Goal: Task Accomplishment & Management: Complete application form

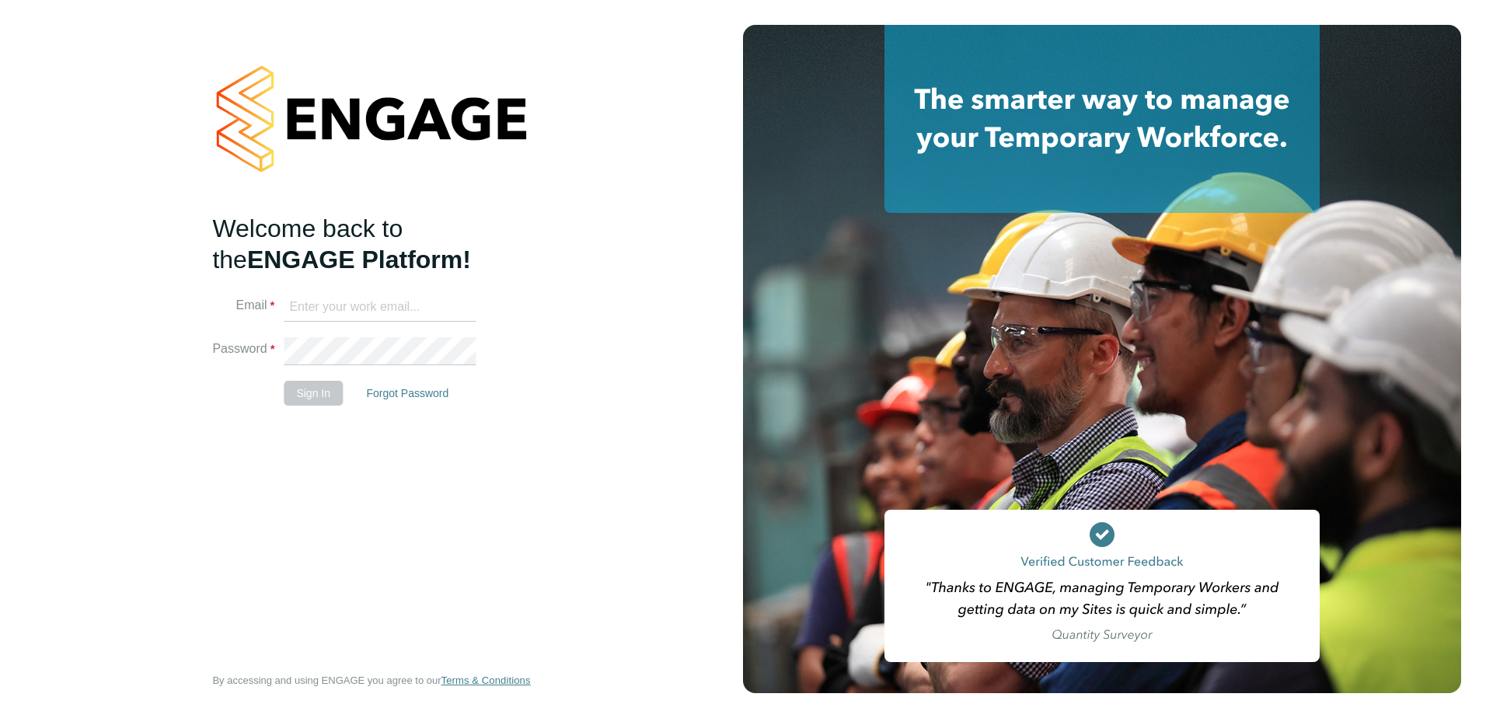
type input "elvis.arinze@vistry.co.uk"
click at [328, 398] on button "Sign In" at bounding box center [313, 393] width 59 height 25
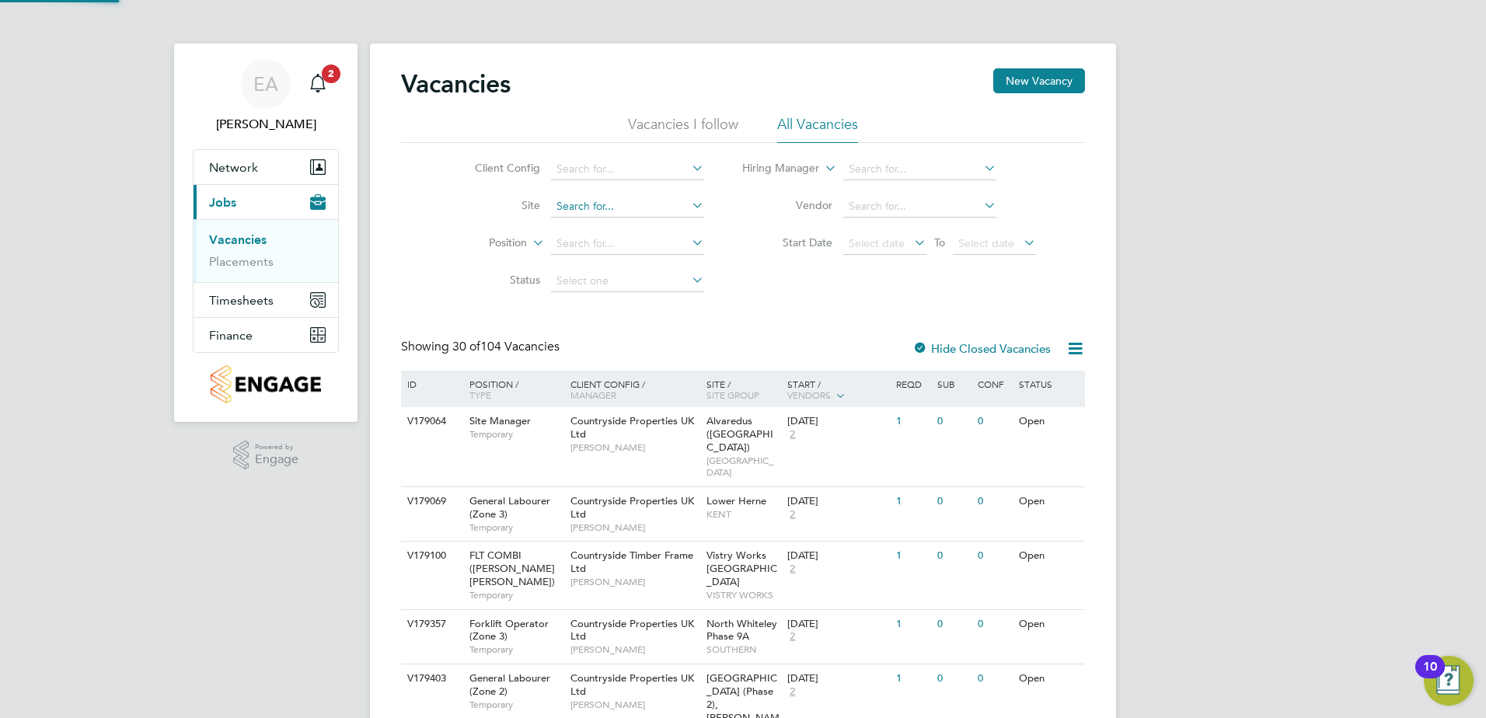
click at [637, 204] on input at bounding box center [627, 207] width 153 height 22
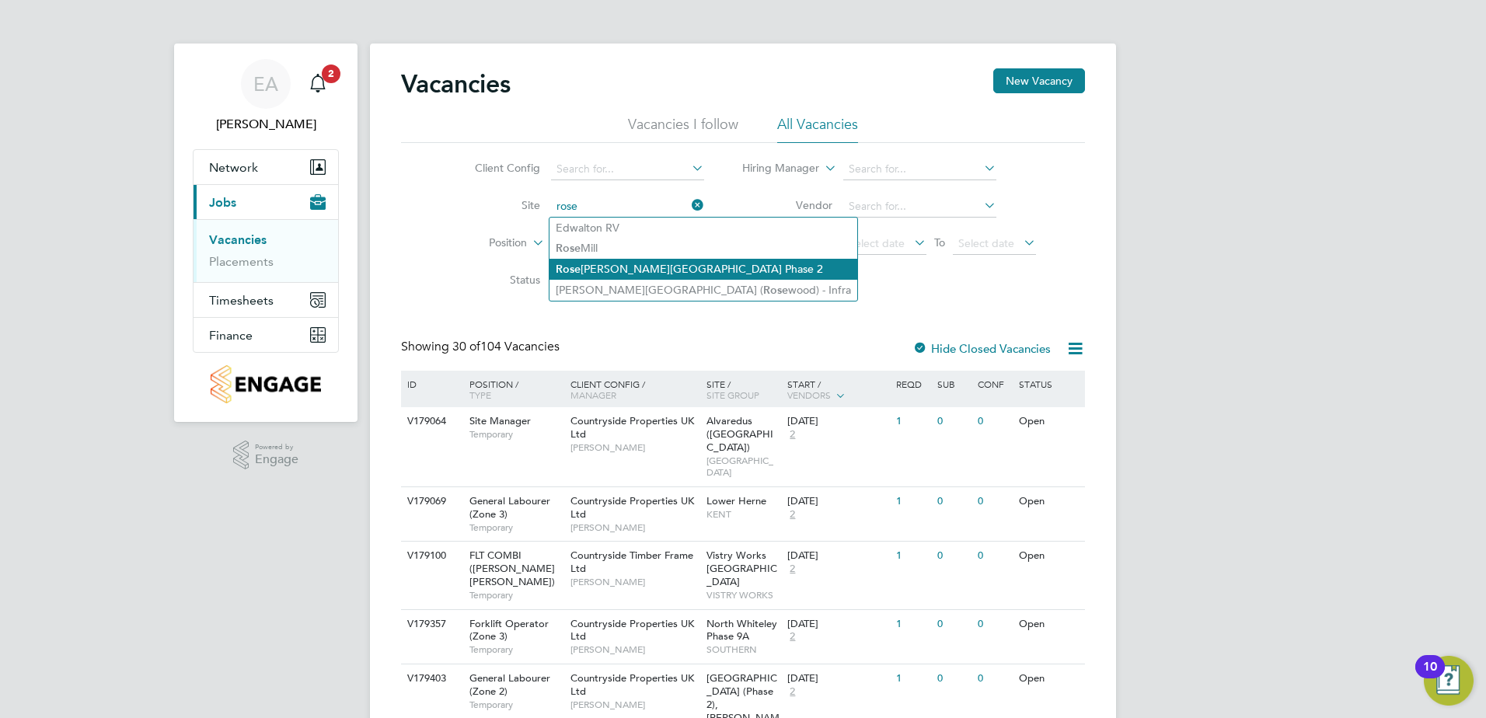
click at [660, 270] on li "[PERSON_NAME][GEOGRAPHIC_DATA] Phase 2" at bounding box center [703, 269] width 308 height 21
type input "Rosewood - [PERSON_NAME][GEOGRAPHIC_DATA] Phase 2"
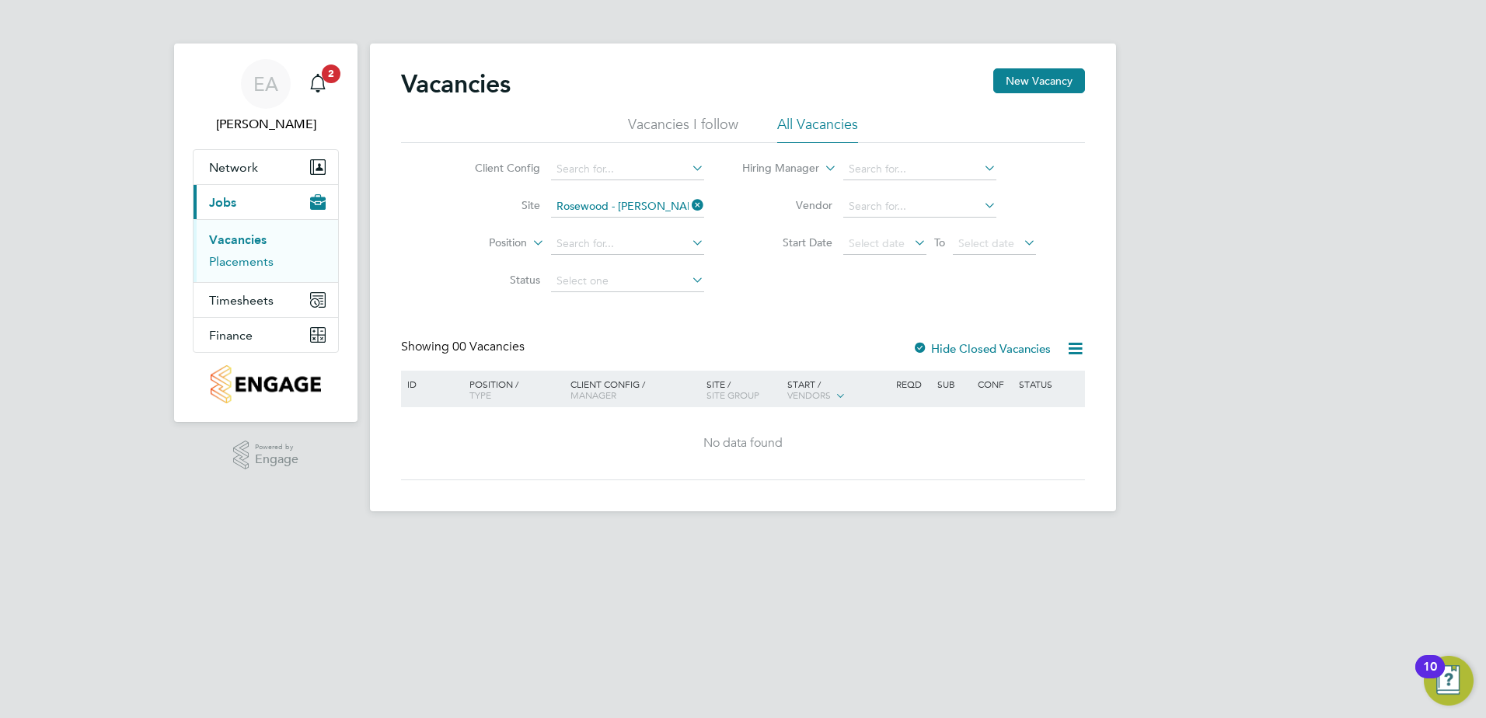
click at [243, 260] on link "Placements" at bounding box center [241, 261] width 64 height 15
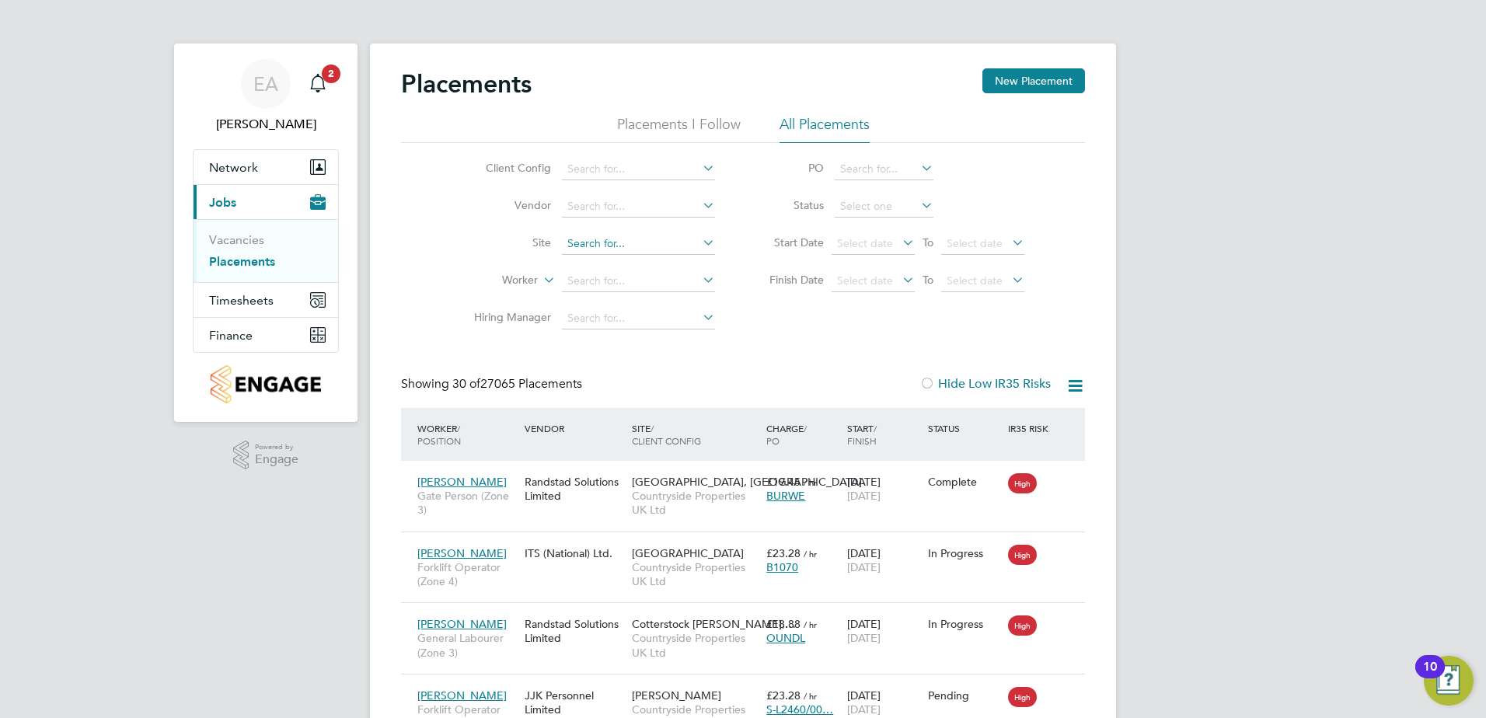
click at [602, 245] on input at bounding box center [638, 244] width 153 height 22
click at [440, 224] on div "Client Config Vendor Site Worker Hiring Manager PO Status Start Date Select dat…" at bounding box center [743, 240] width 684 height 194
click at [626, 245] on input at bounding box center [638, 244] width 153 height 22
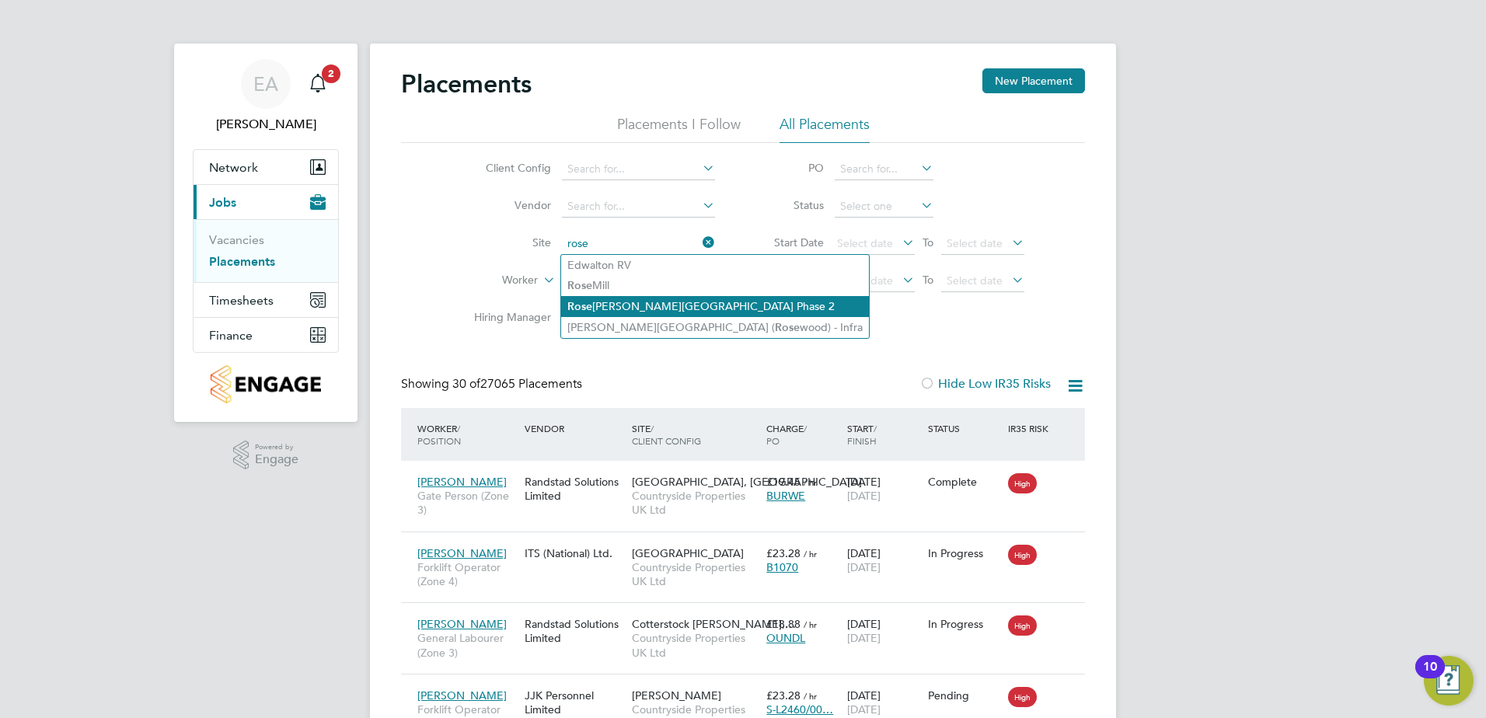
click at [632, 309] on li "[PERSON_NAME][GEOGRAPHIC_DATA] Phase 2" at bounding box center [715, 306] width 308 height 21
type input "Rosewood - [PERSON_NAME][GEOGRAPHIC_DATA] Phase 2"
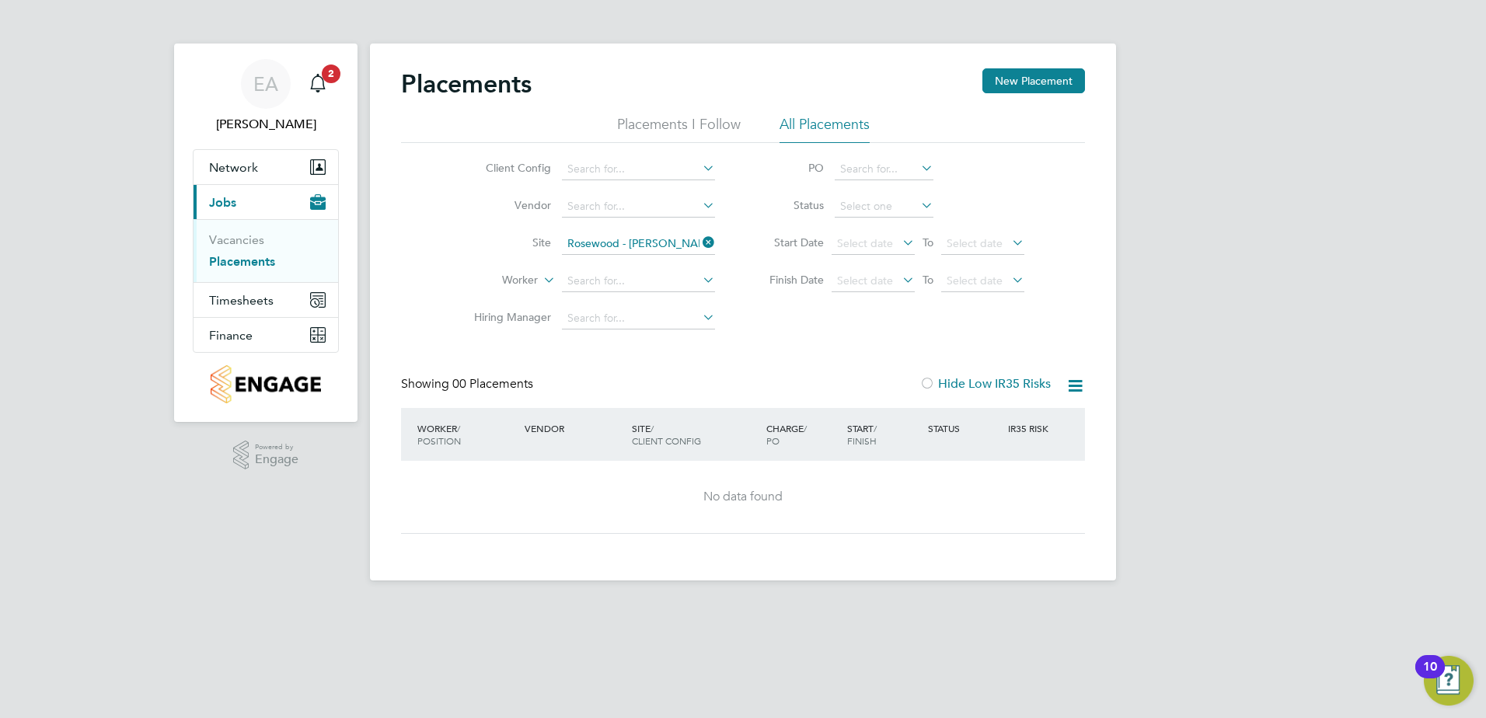
click at [699, 243] on icon at bounding box center [699, 243] width 0 height 22
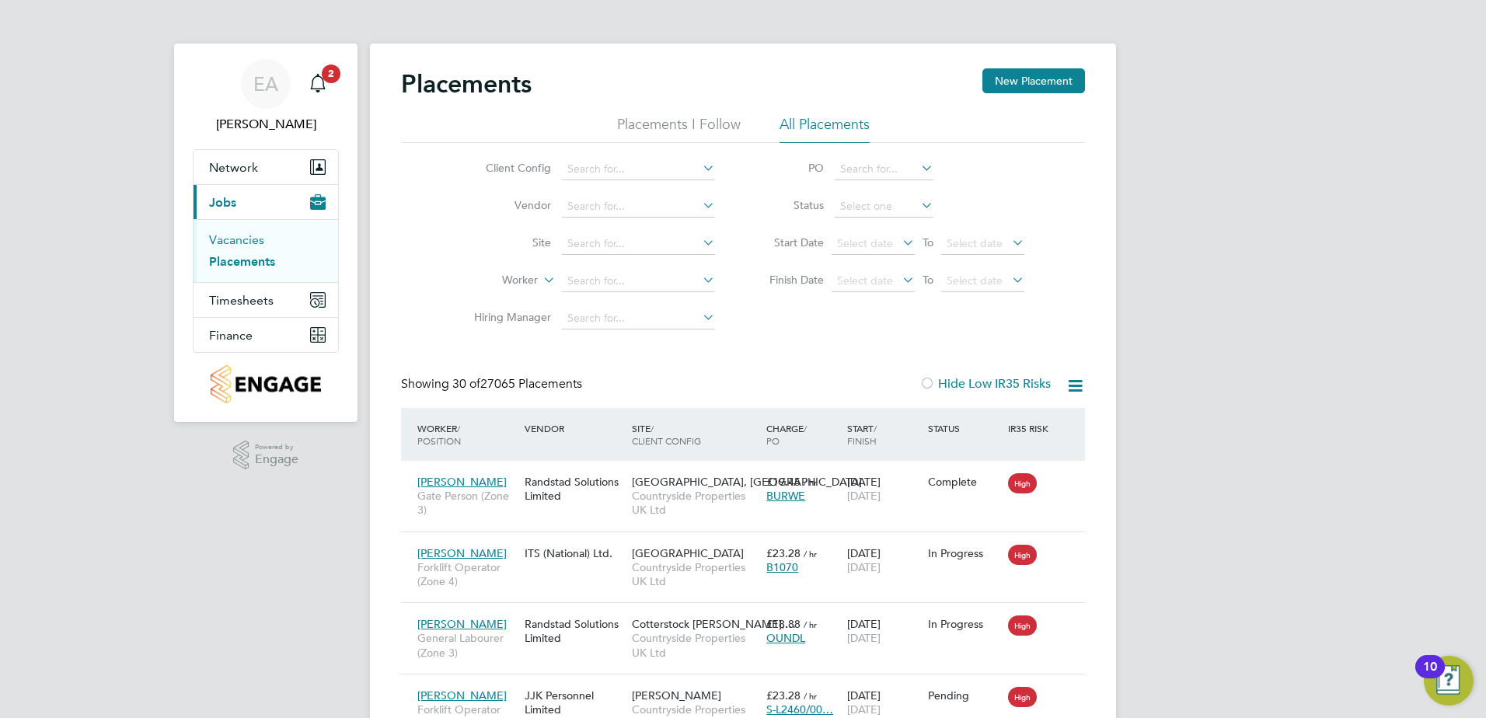
click at [254, 238] on link "Vacancies" at bounding box center [236, 239] width 55 height 15
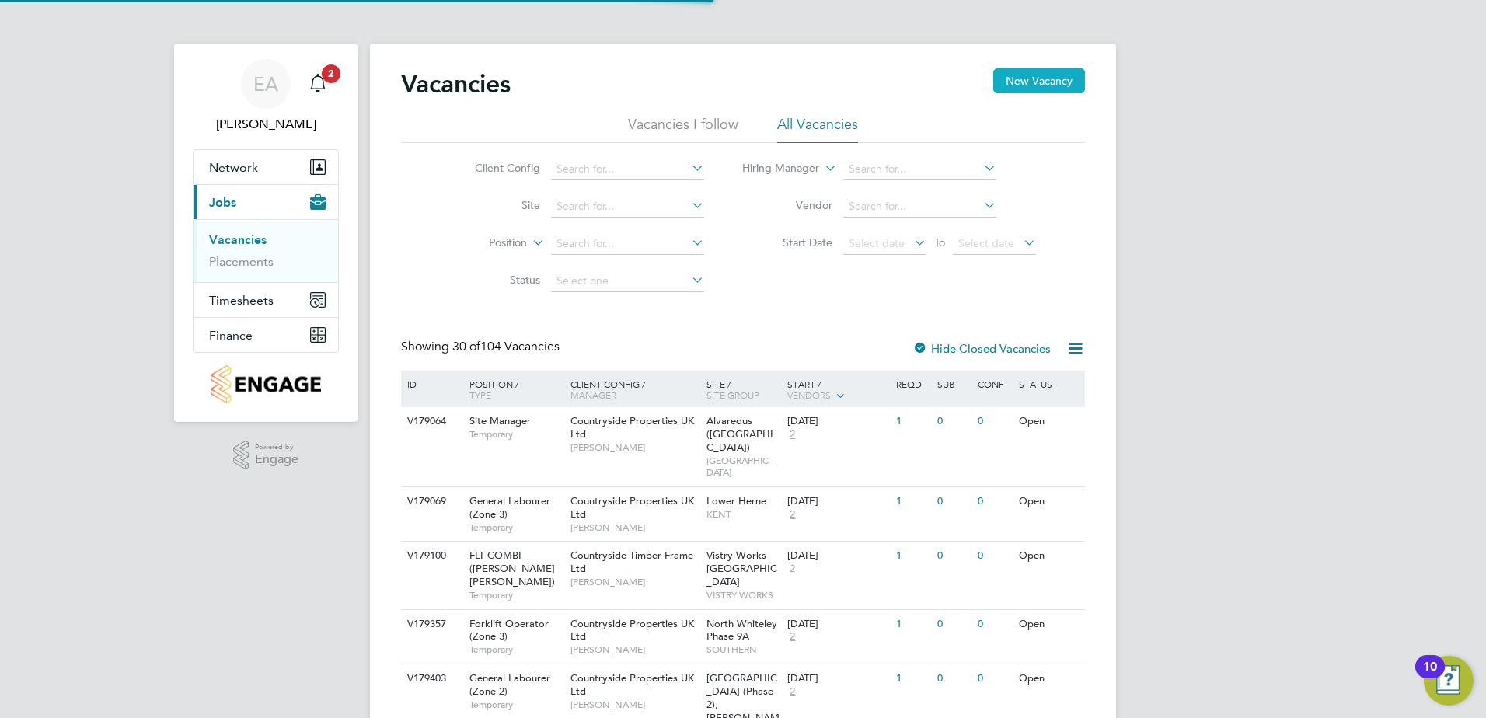
click at [1033, 81] on button "New Vacancy" at bounding box center [1039, 80] width 92 height 25
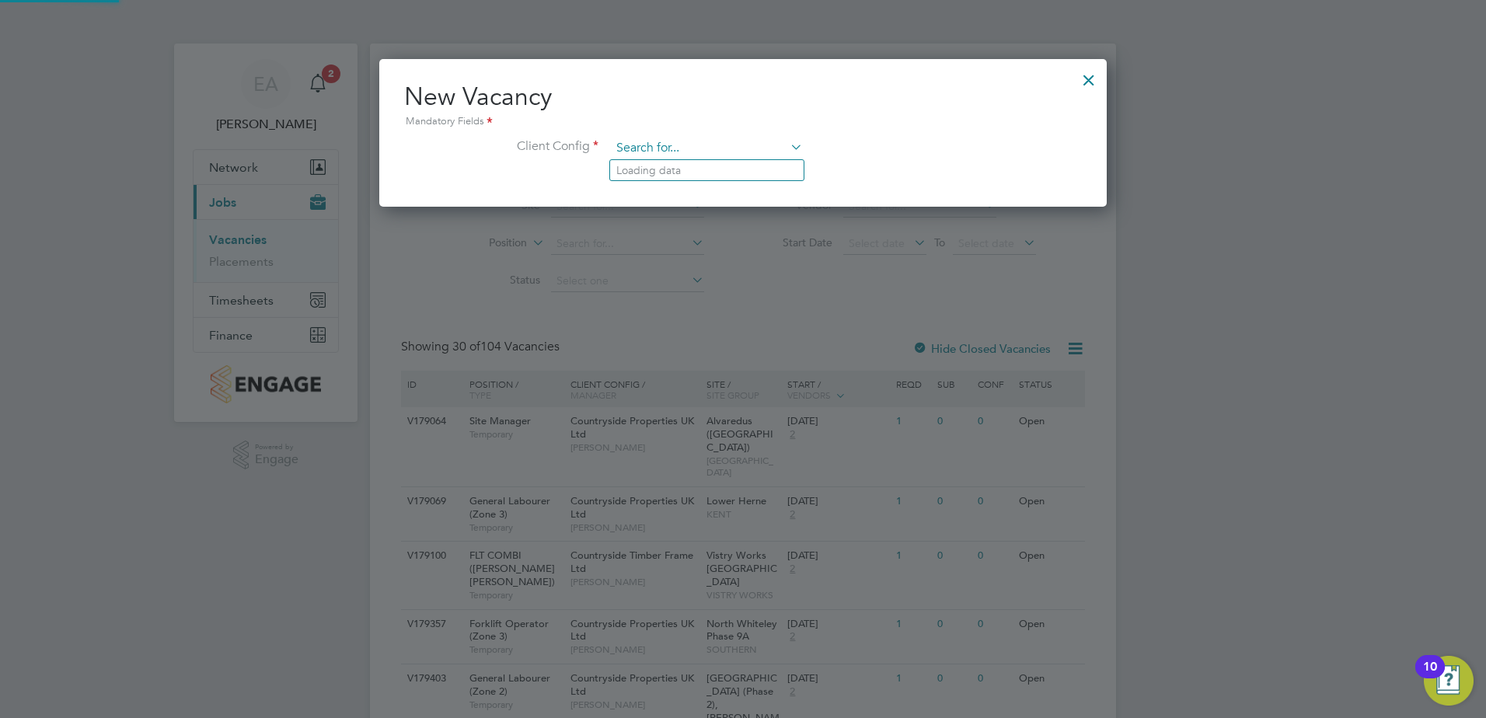
click at [684, 149] on input at bounding box center [707, 148] width 192 height 23
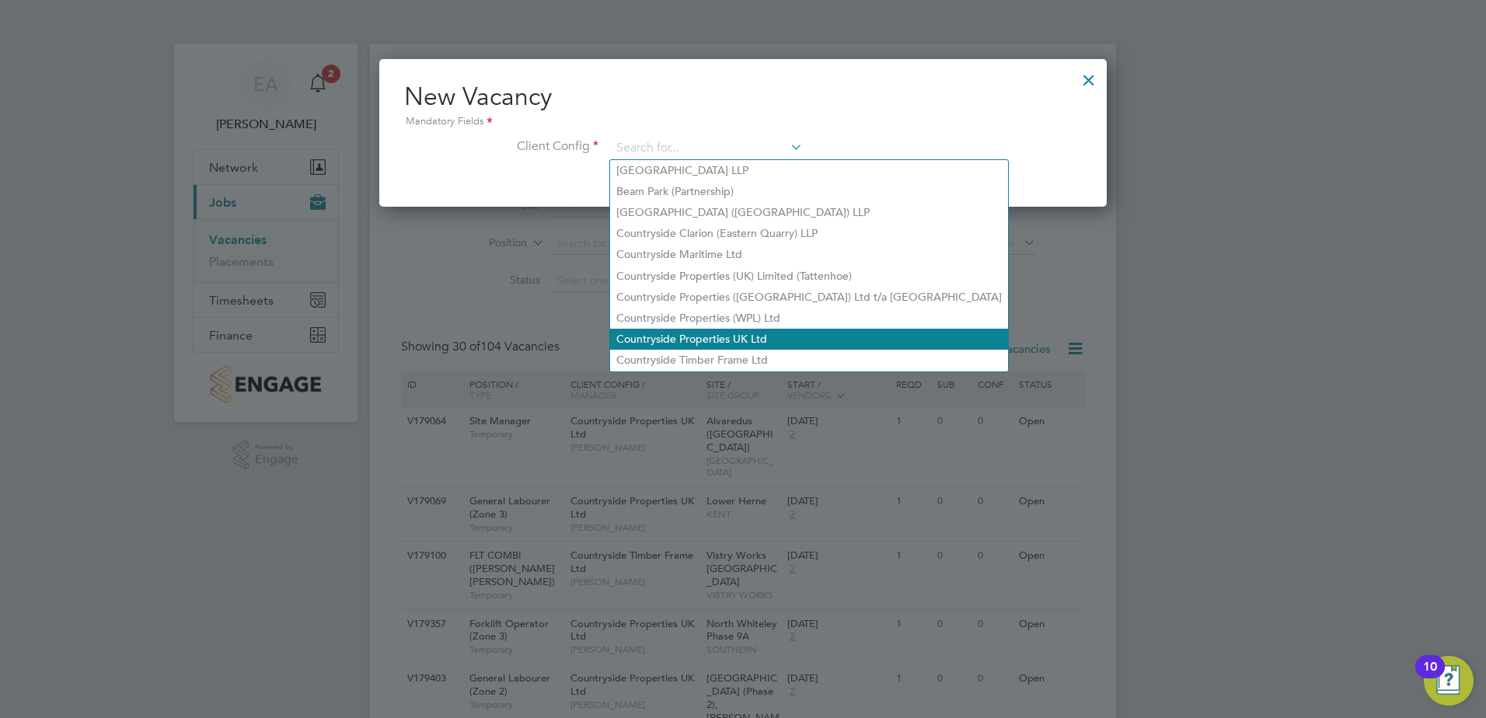
click at [706, 329] on li "Countryside Properties UK Ltd" at bounding box center [809, 339] width 398 height 21
type input "Countryside Properties UK Ltd"
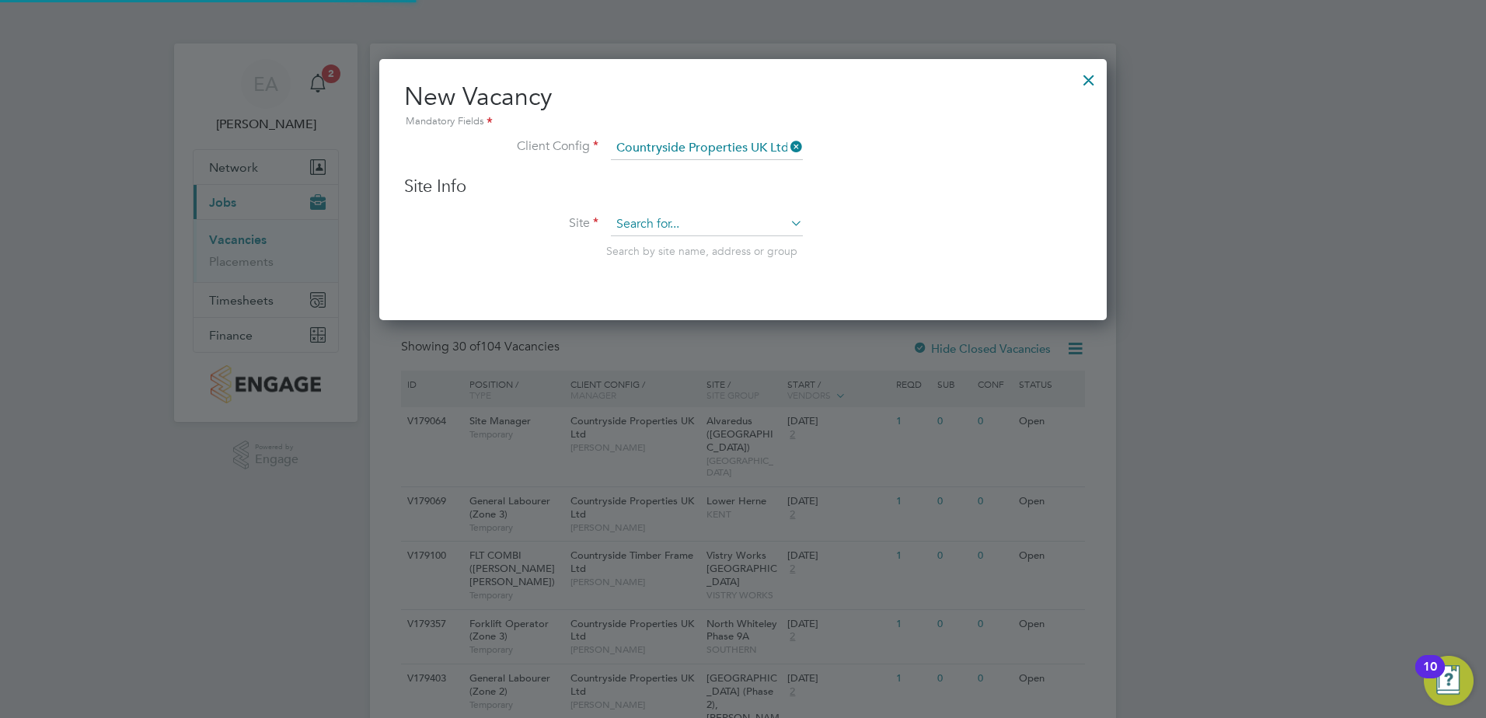
click at [651, 220] on input at bounding box center [707, 224] width 192 height 23
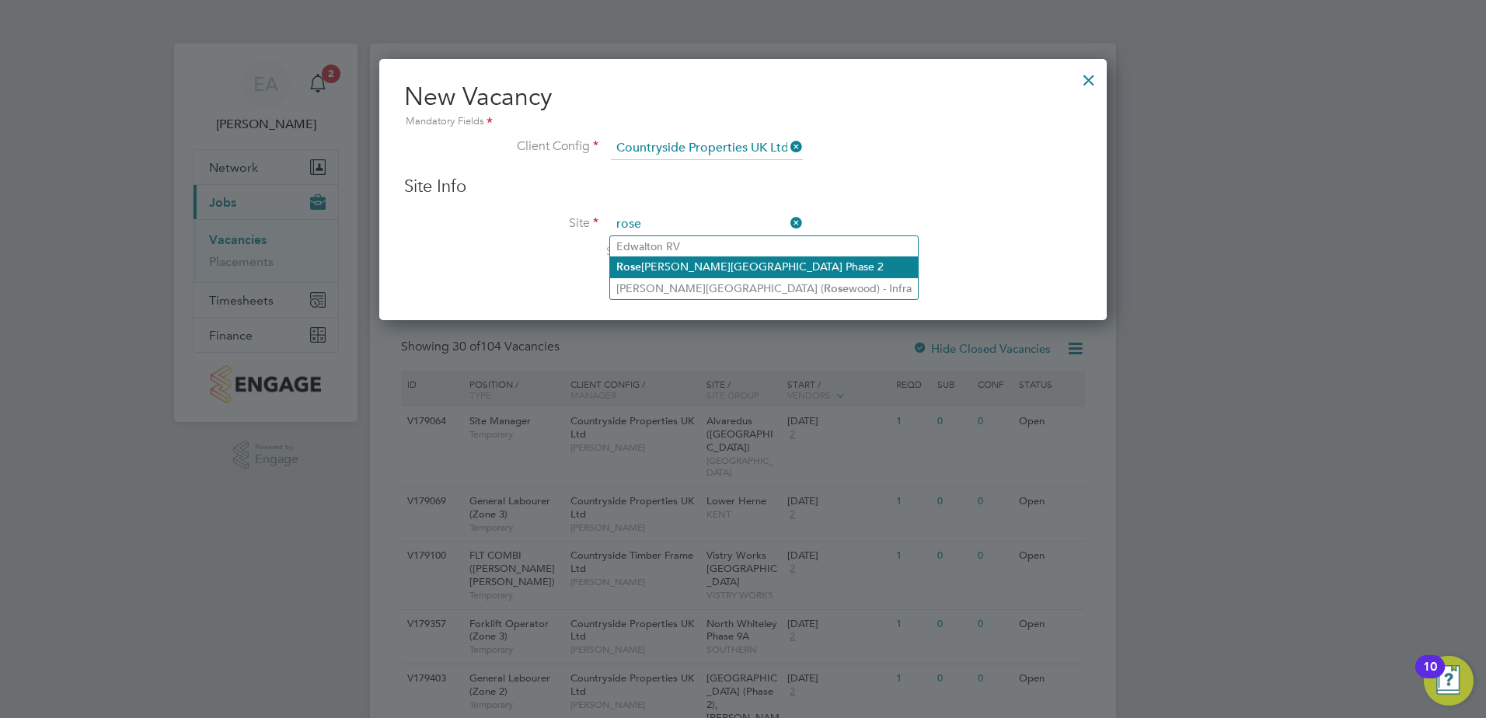
click at [650, 267] on li "[PERSON_NAME][GEOGRAPHIC_DATA] Phase 2" at bounding box center [764, 266] width 308 height 21
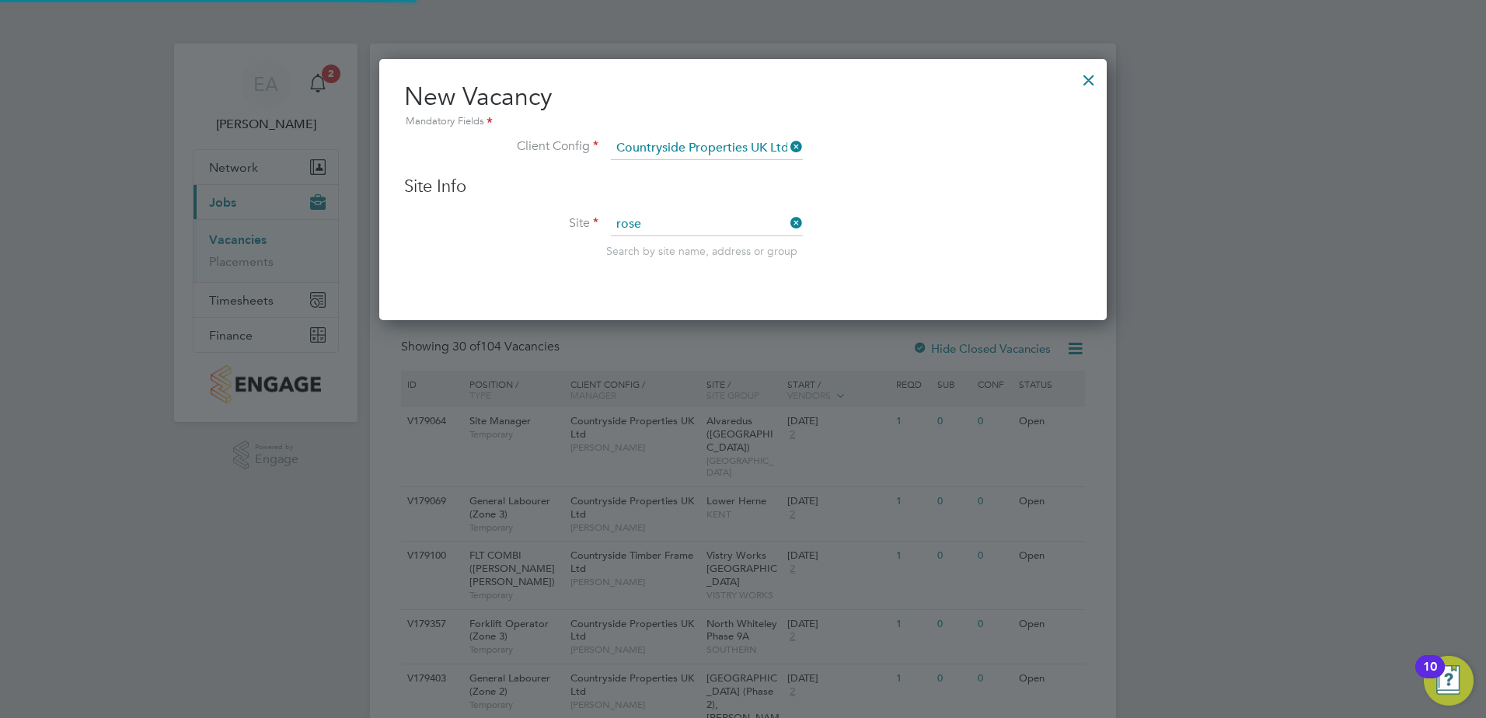
type input "Rosewood - [PERSON_NAME][GEOGRAPHIC_DATA] Phase 2"
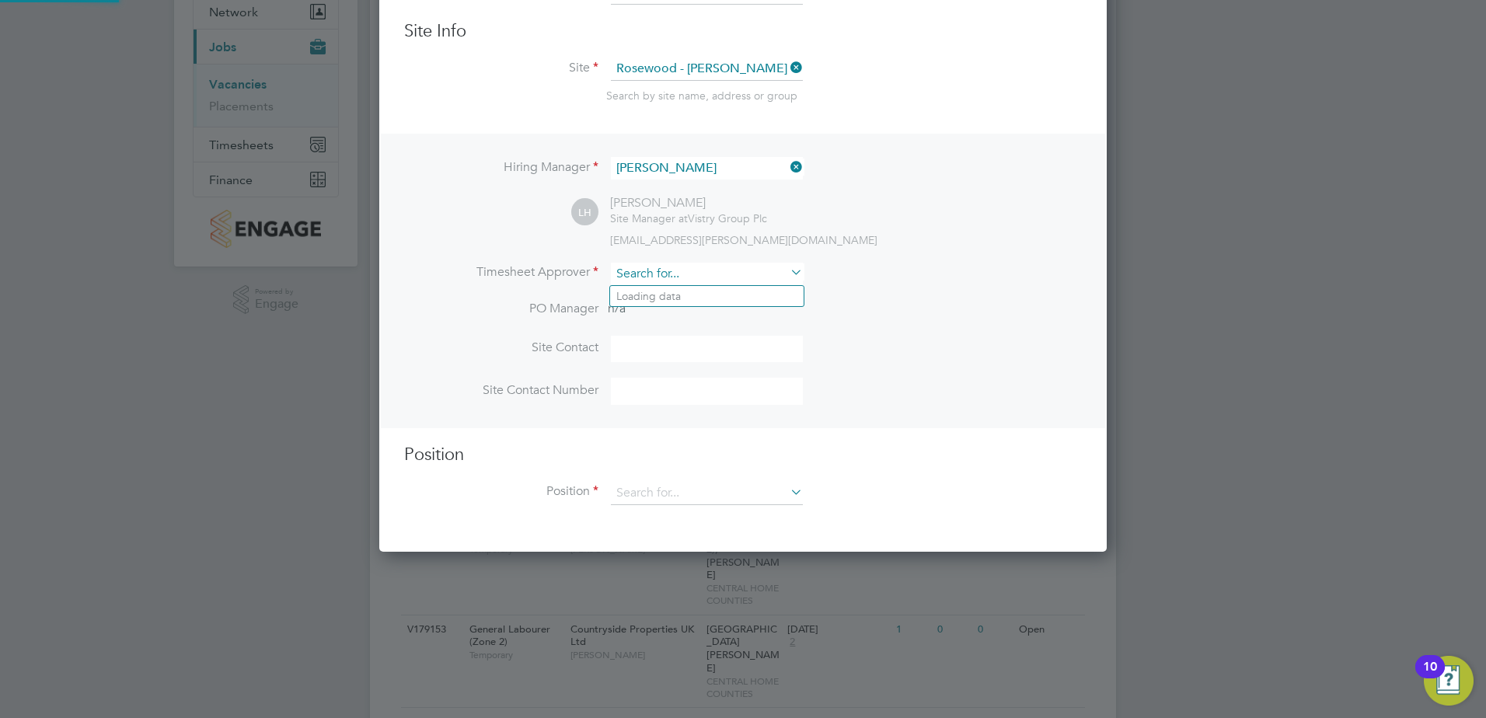
click at [675, 279] on input at bounding box center [707, 274] width 192 height 23
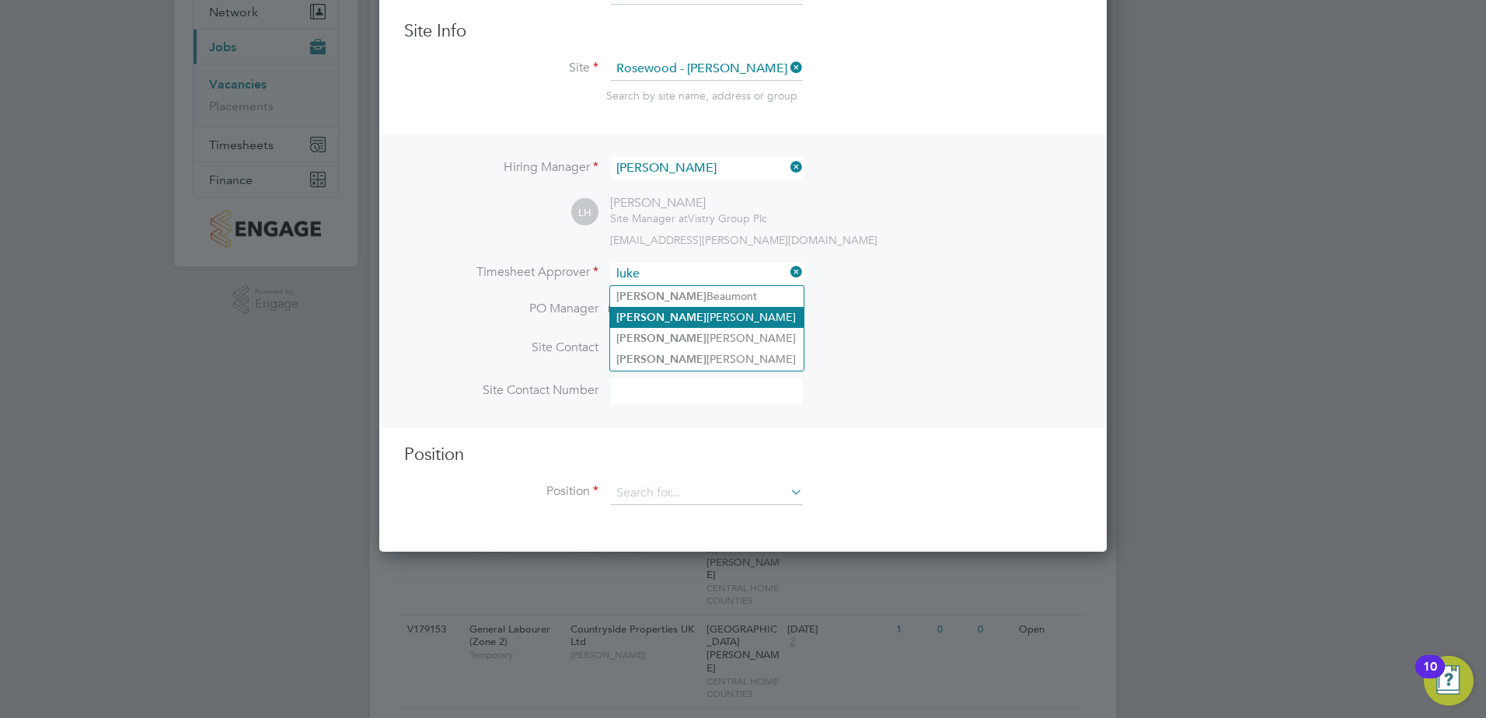
click at [675, 316] on li "[PERSON_NAME]" at bounding box center [706, 317] width 193 height 21
type input "[PERSON_NAME]"
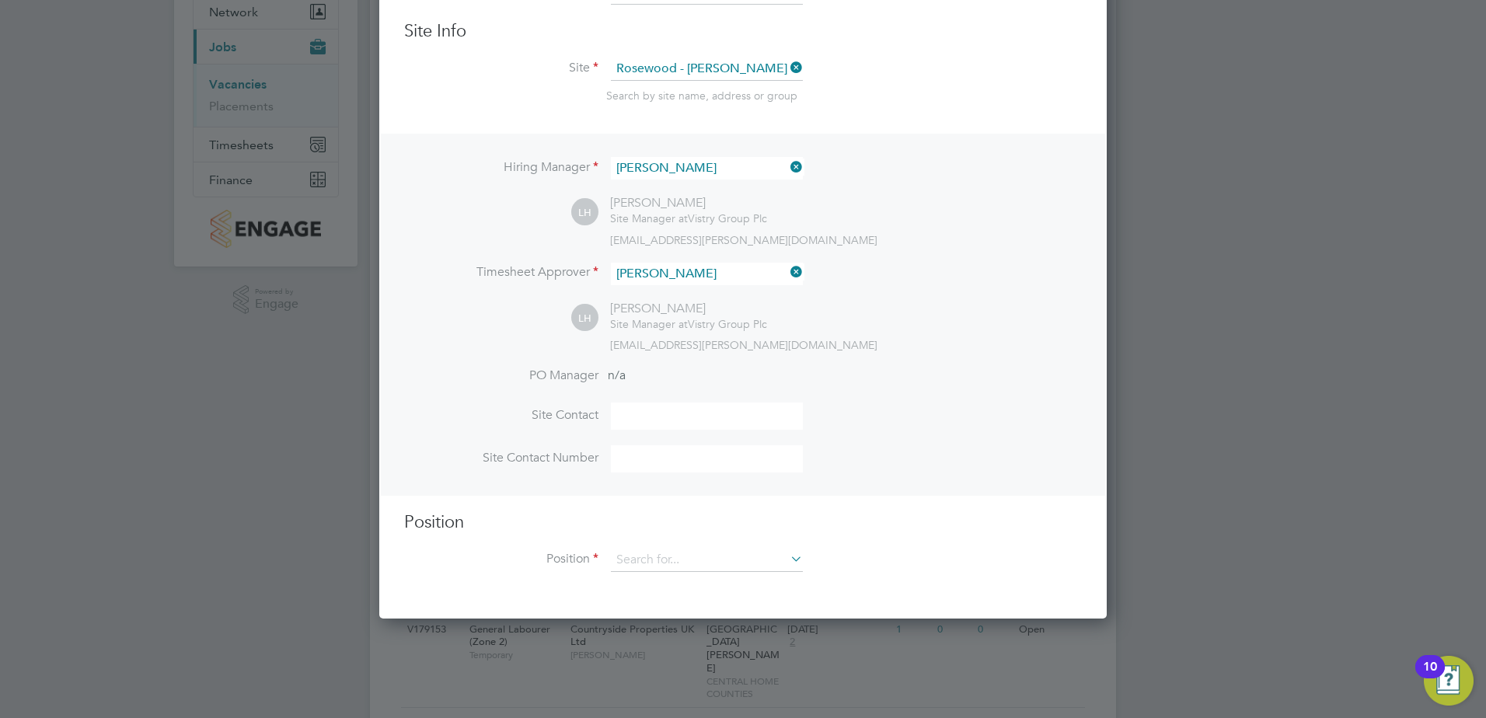
click at [650, 410] on input at bounding box center [707, 416] width 192 height 27
type input "l"
type input "u"
type input "[PERSON_NAME]"
click at [644, 465] on input at bounding box center [707, 458] width 192 height 27
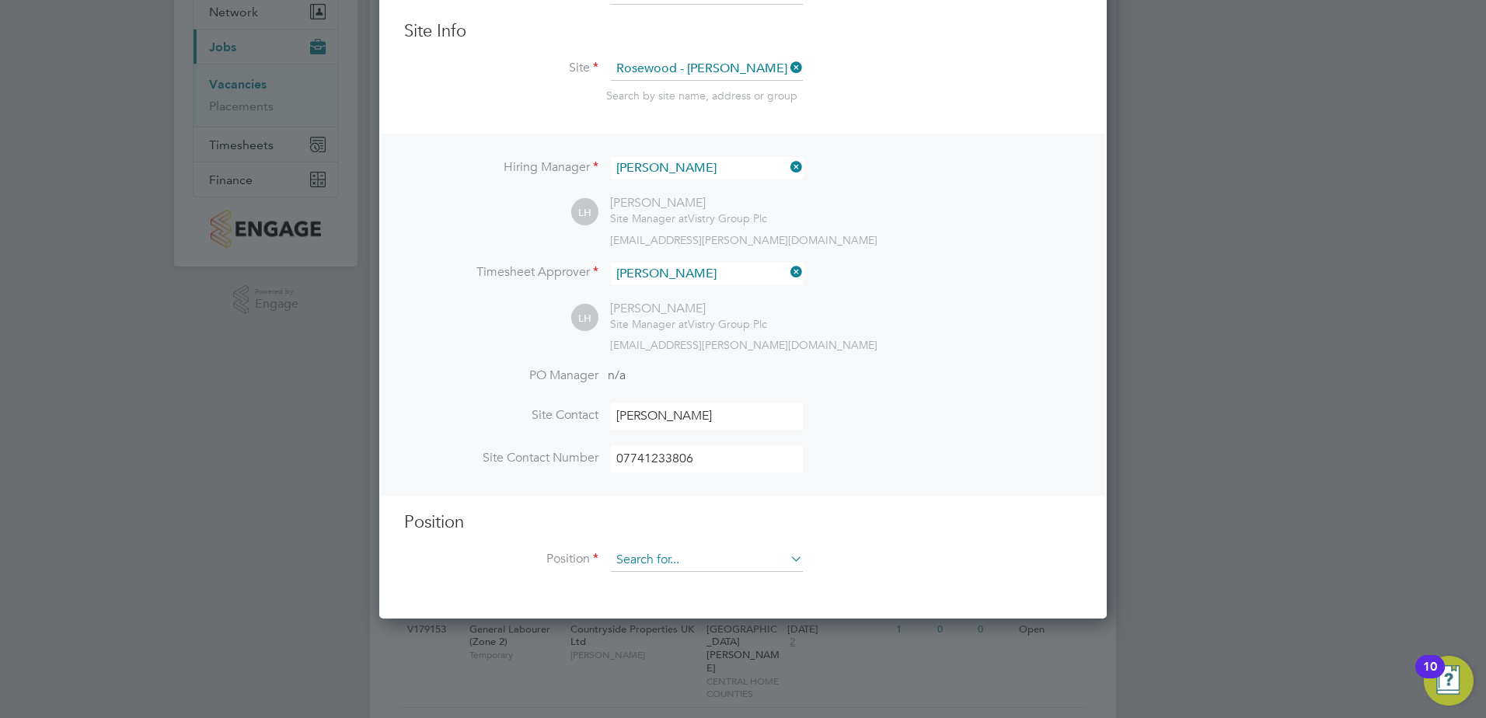
type input "07741233806"
click at [682, 559] on input at bounding box center [707, 560] width 192 height 23
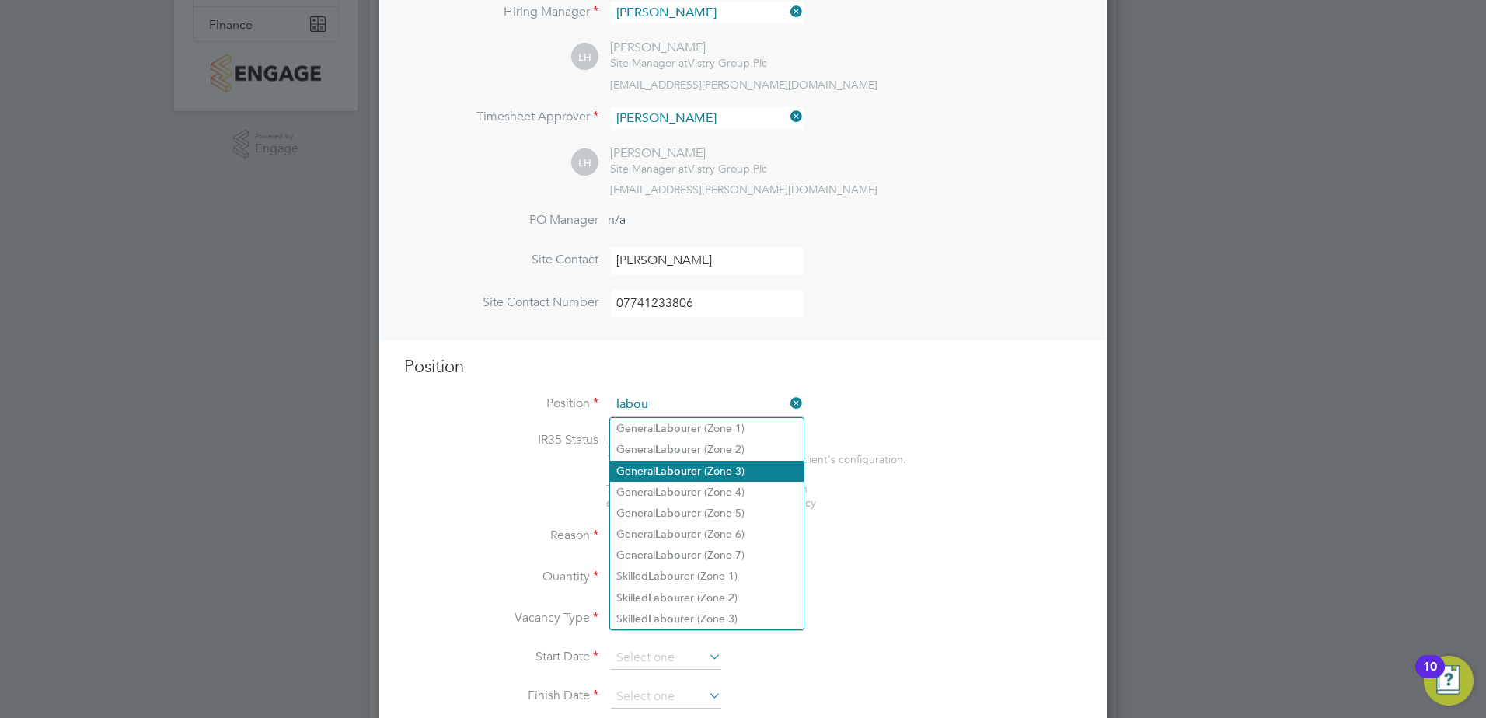
click at [723, 473] on li "General Labou rer (Zone 3)" at bounding box center [706, 471] width 193 height 21
type input "General Labourer (Zone 3)"
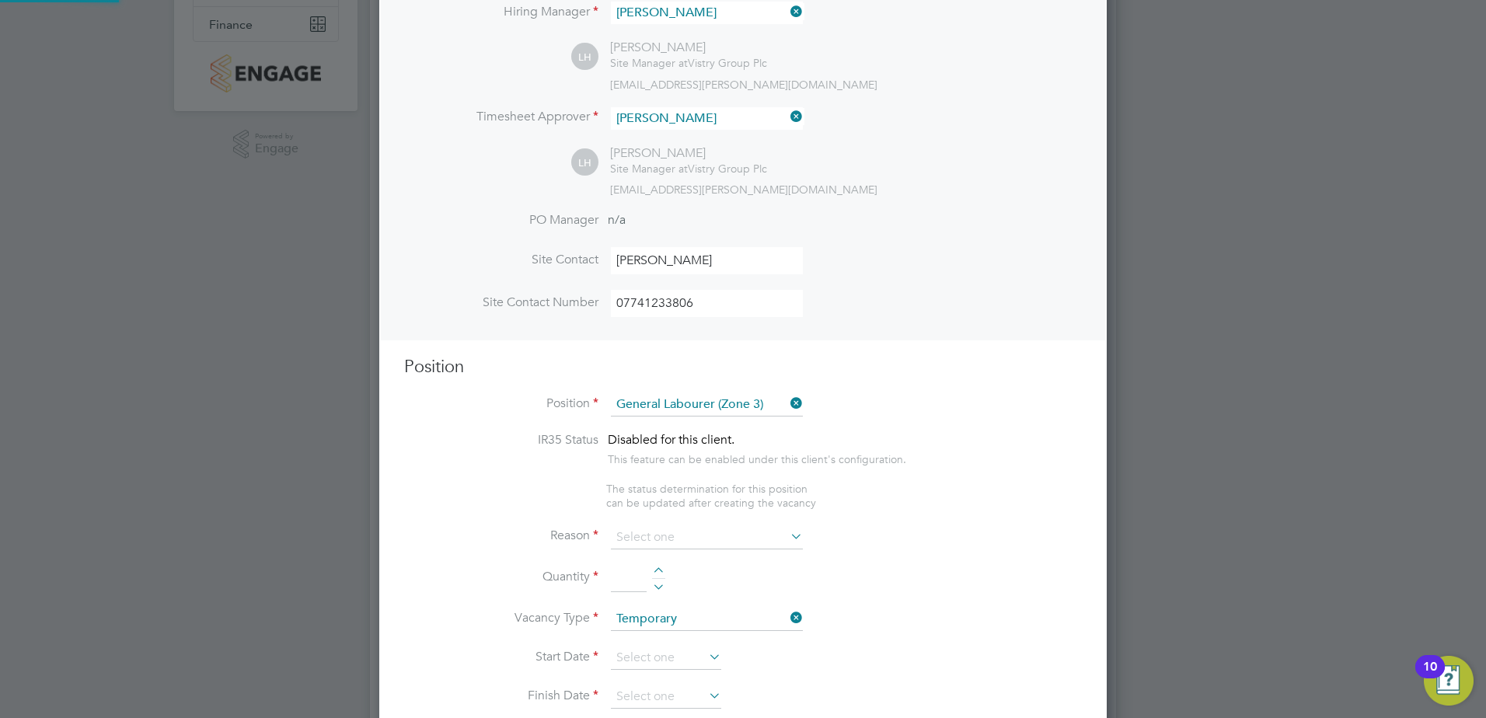
type textarea "- General labouring duties - Supporting the trades on site - Moving materials a…"
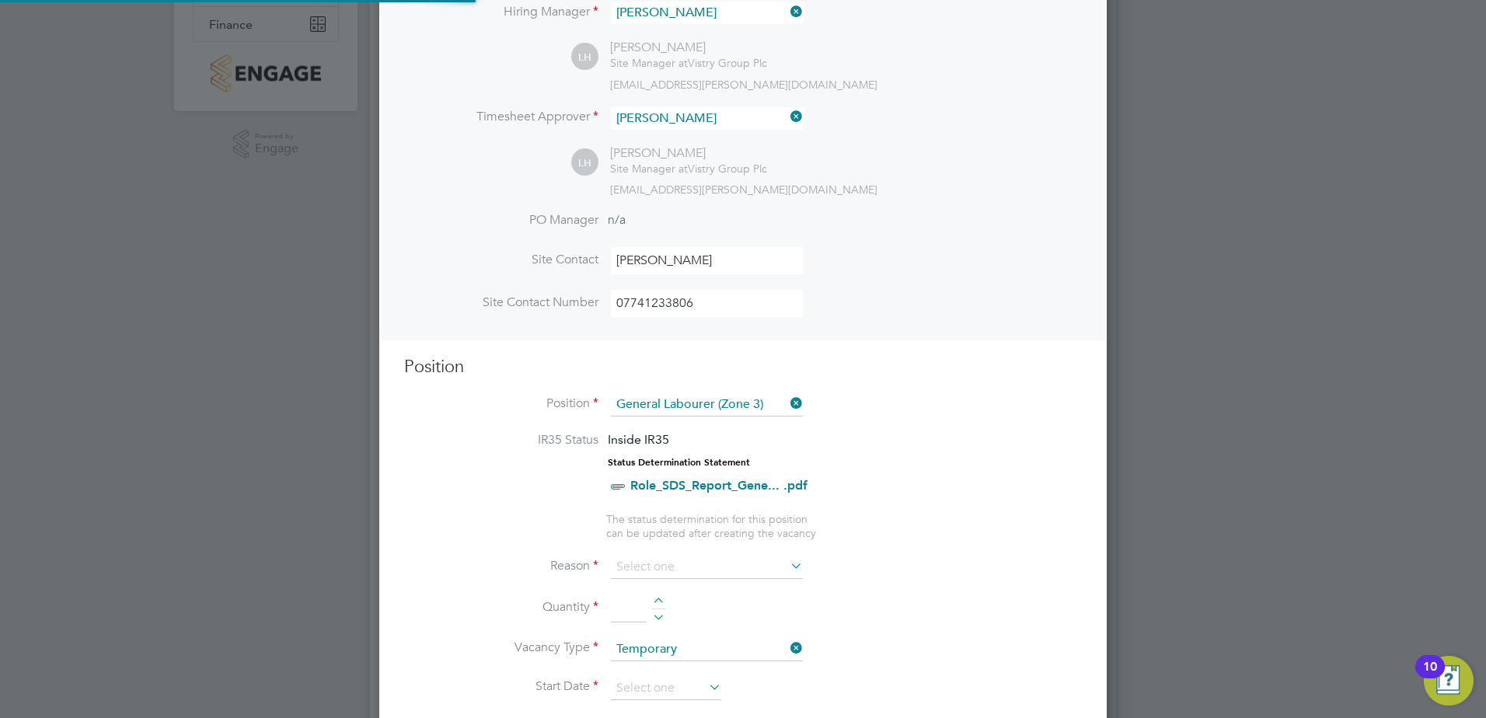
click at [936, 476] on li "IR35 Status Inside IR35 Status Determination Statement Role_SDS_Report_Gene... …" at bounding box center [743, 471] width 678 height 79
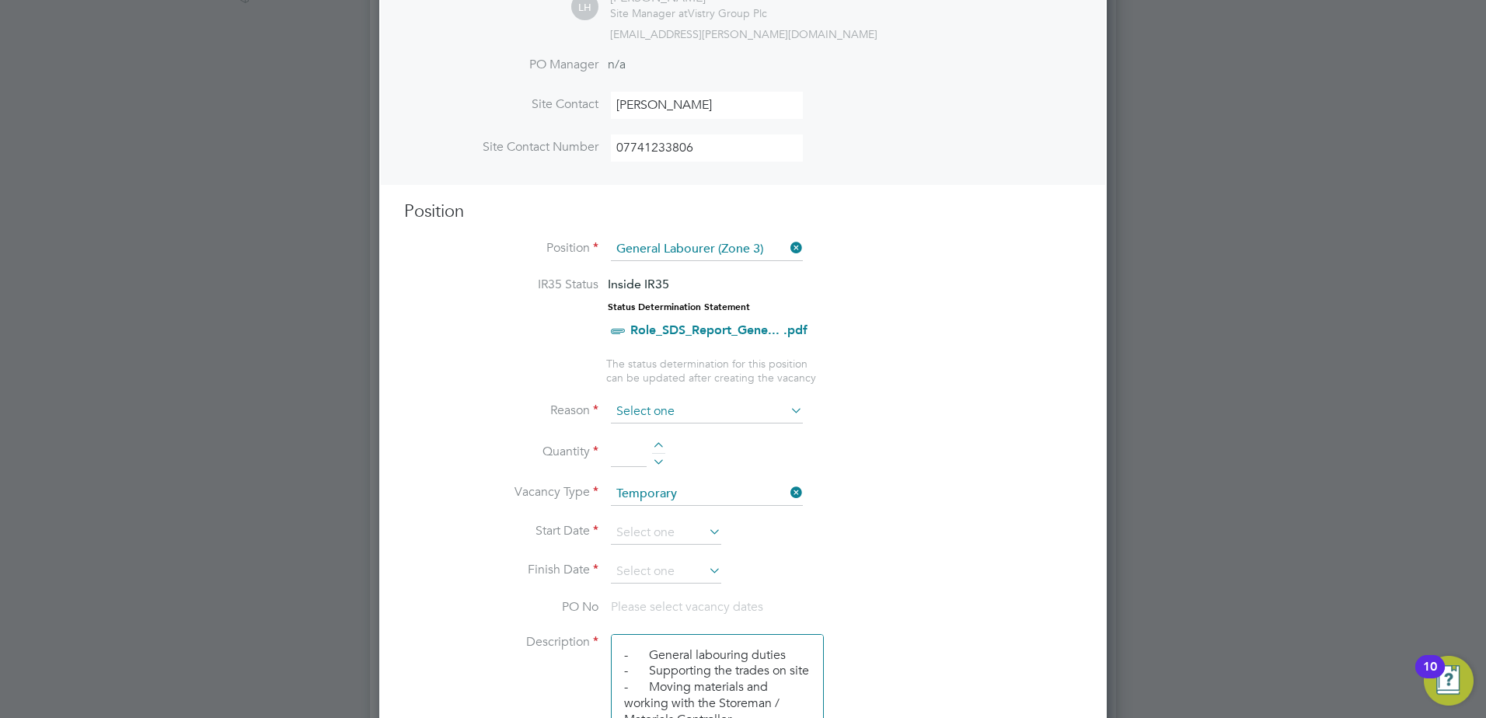
click at [671, 410] on input at bounding box center [707, 411] width 192 height 23
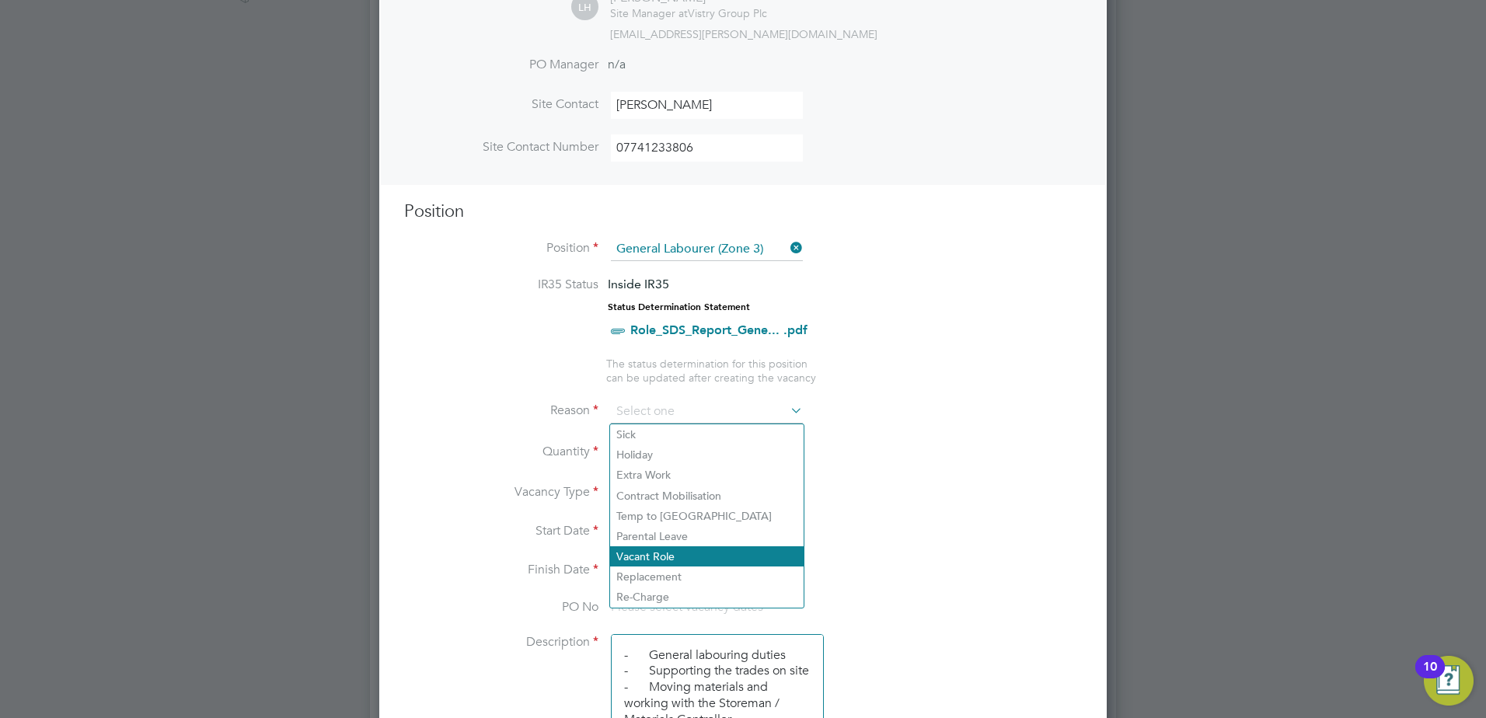
click at [676, 556] on li "Vacant Role" at bounding box center [706, 556] width 193 height 20
type input "Vacant Role"
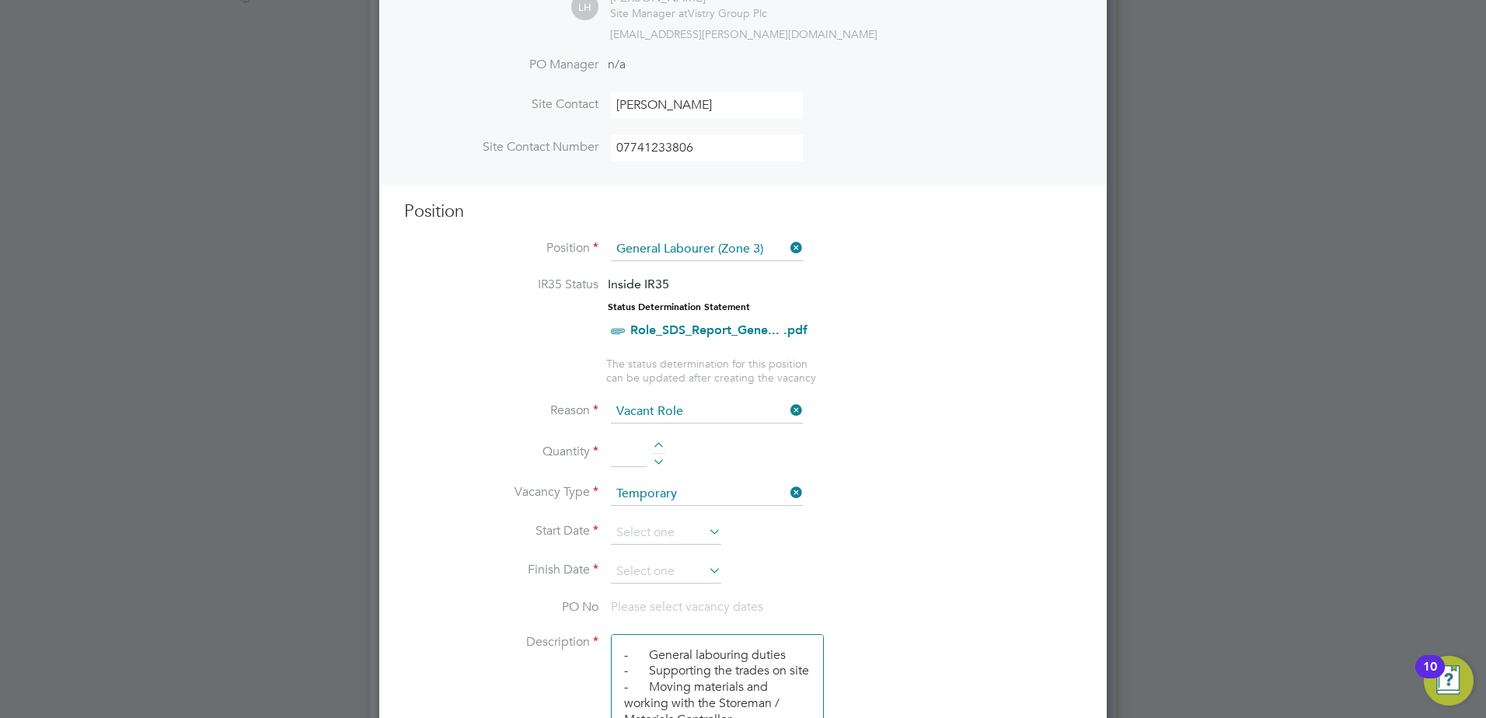
click at [465, 420] on li "Reason Vacant Role" at bounding box center [743, 419] width 678 height 39
click at [654, 447] on div at bounding box center [658, 447] width 13 height 11
type input "1"
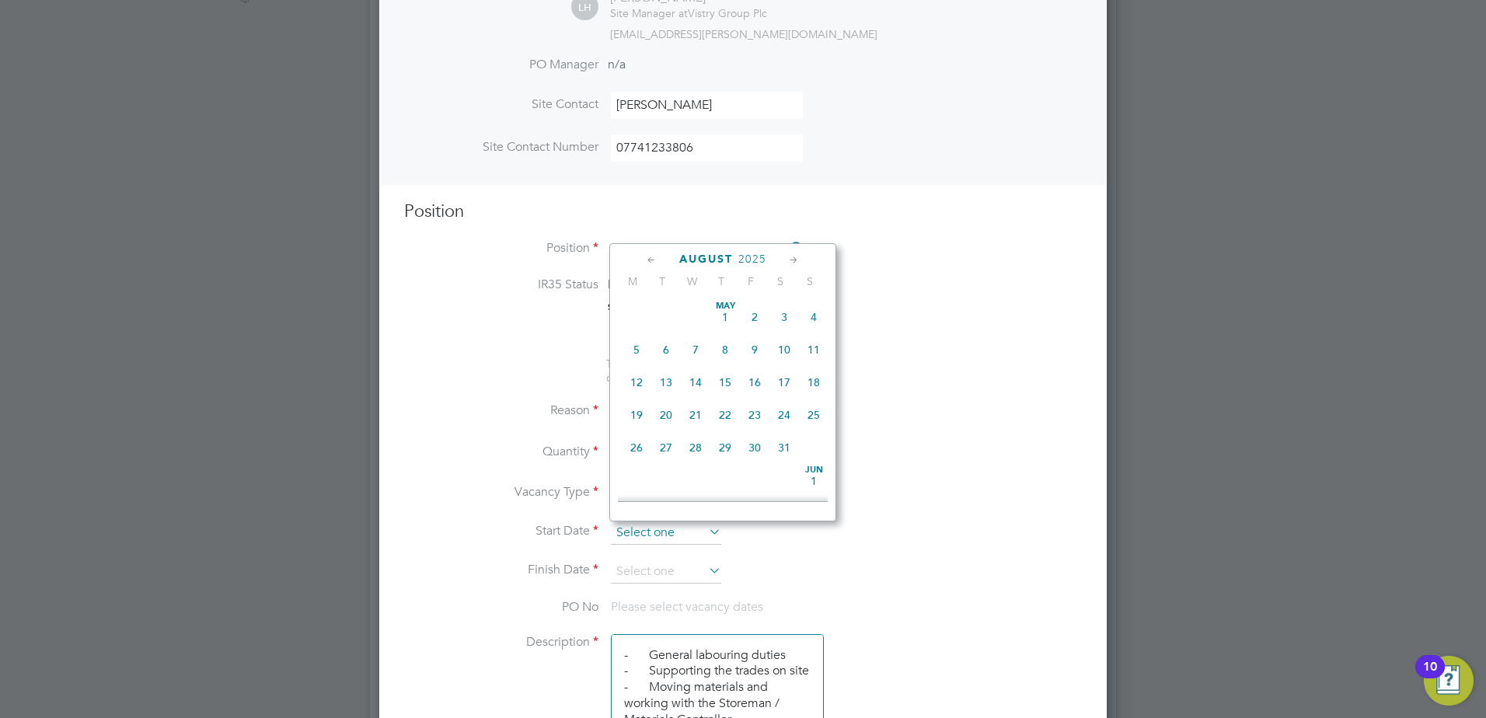
click at [657, 533] on input at bounding box center [666, 532] width 110 height 23
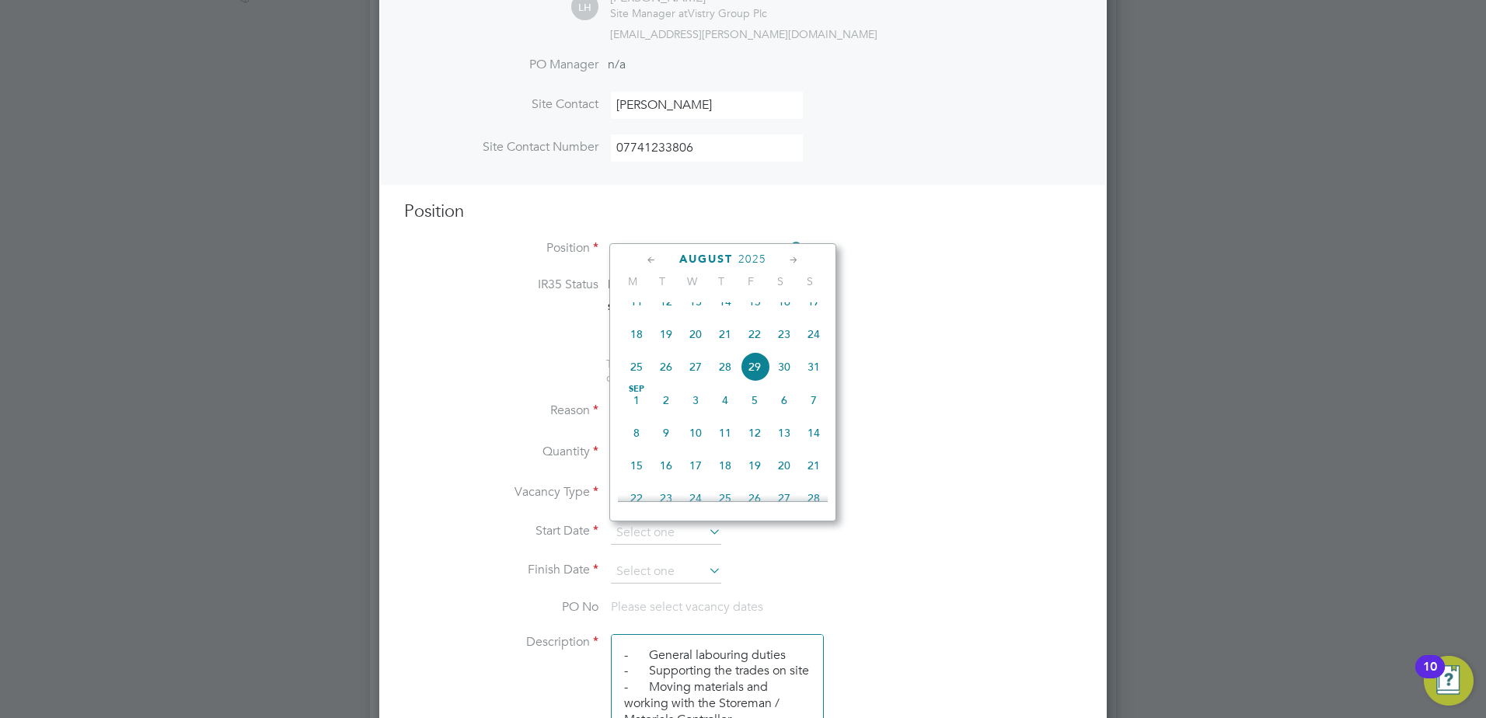
click at [659, 382] on span "26" at bounding box center [666, 367] width 30 height 30
type input "[DATE]"
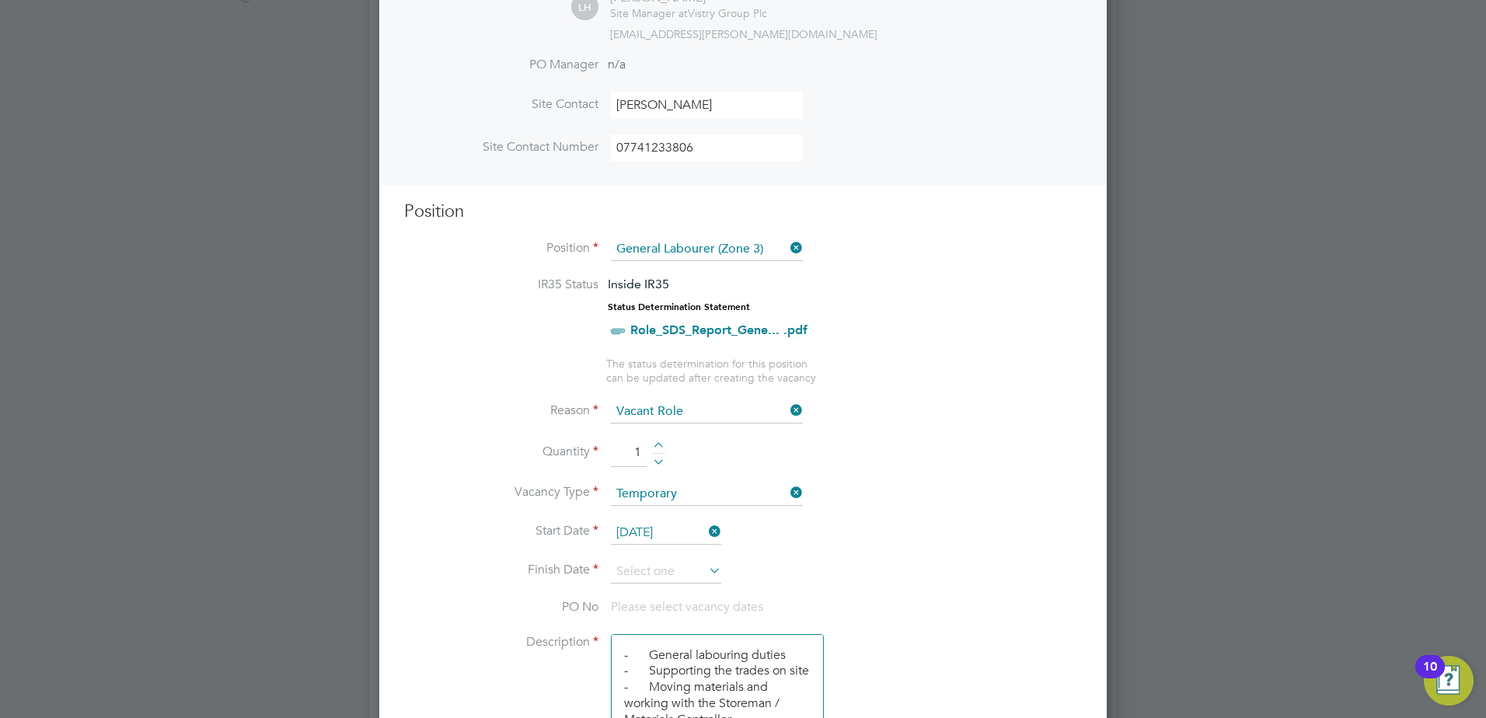
scroll to position [622, 0]
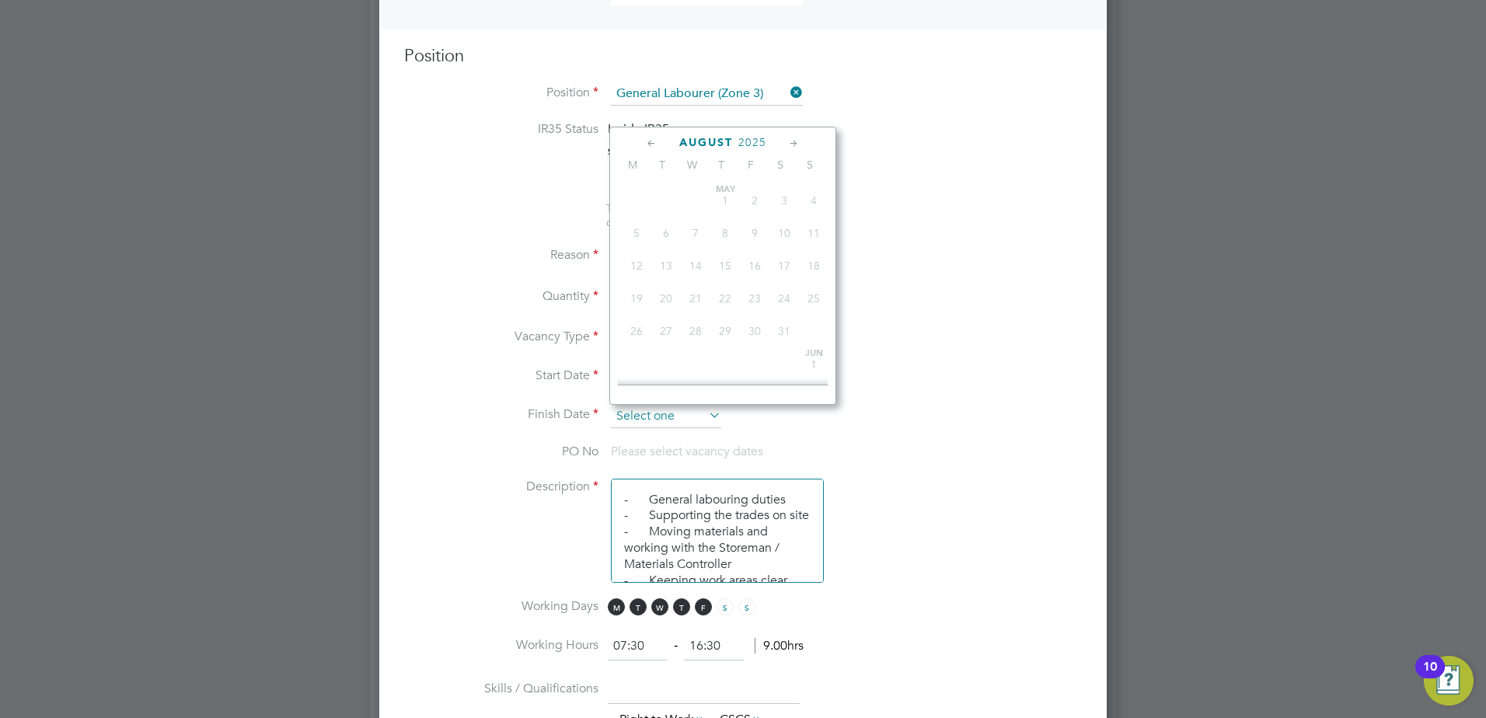
click at [671, 422] on input at bounding box center [666, 416] width 110 height 23
click at [697, 299] on span "31" at bounding box center [696, 285] width 30 height 30
type input "[DATE]"
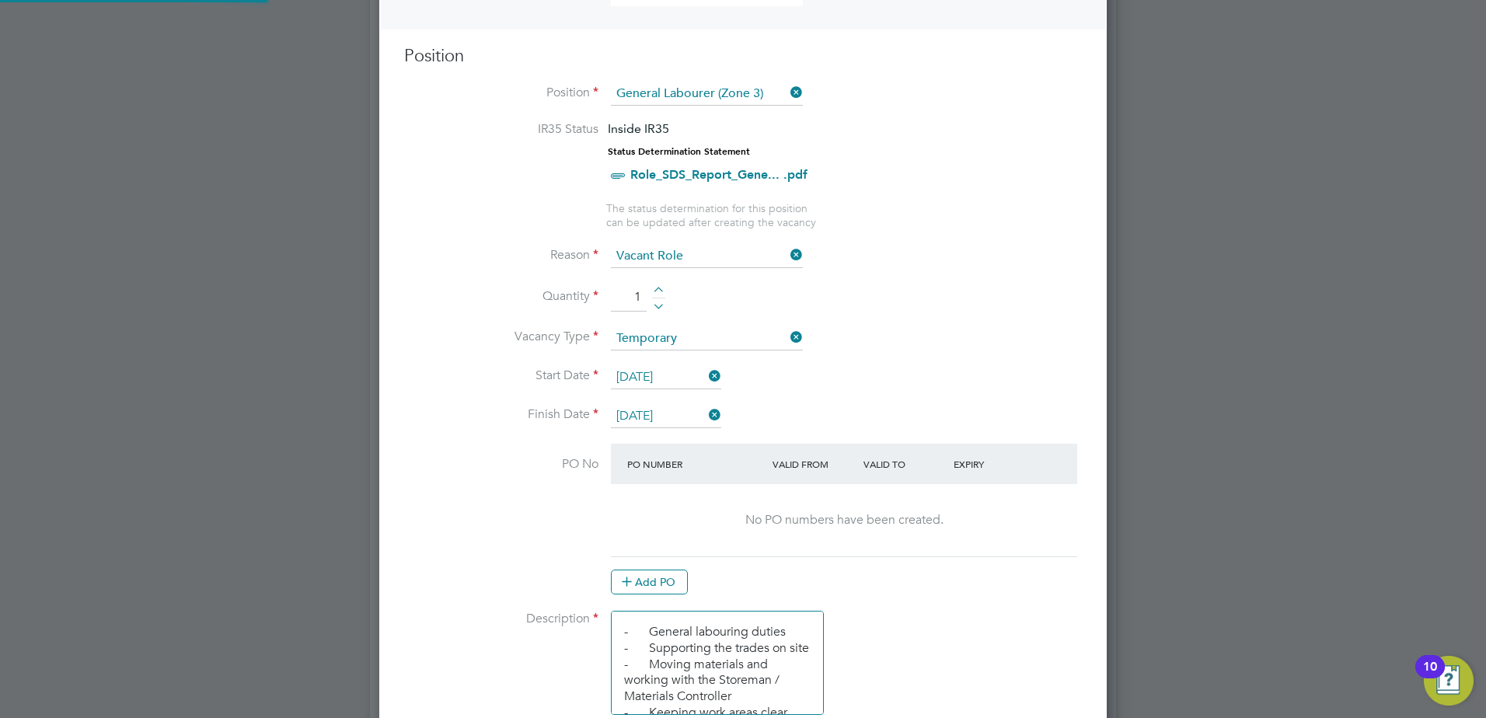
click at [488, 347] on li "Vacancy Type Temporary" at bounding box center [743, 346] width 678 height 39
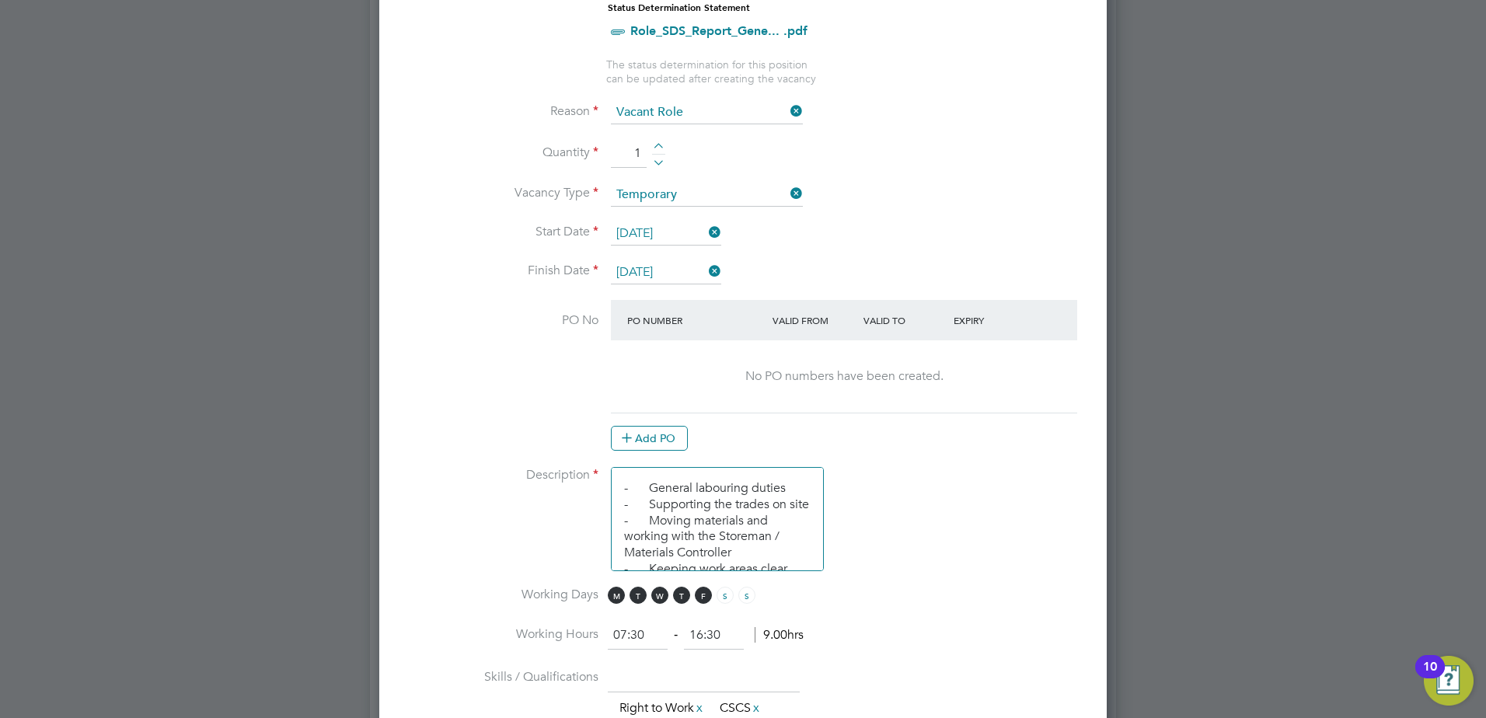
scroll to position [855, 0]
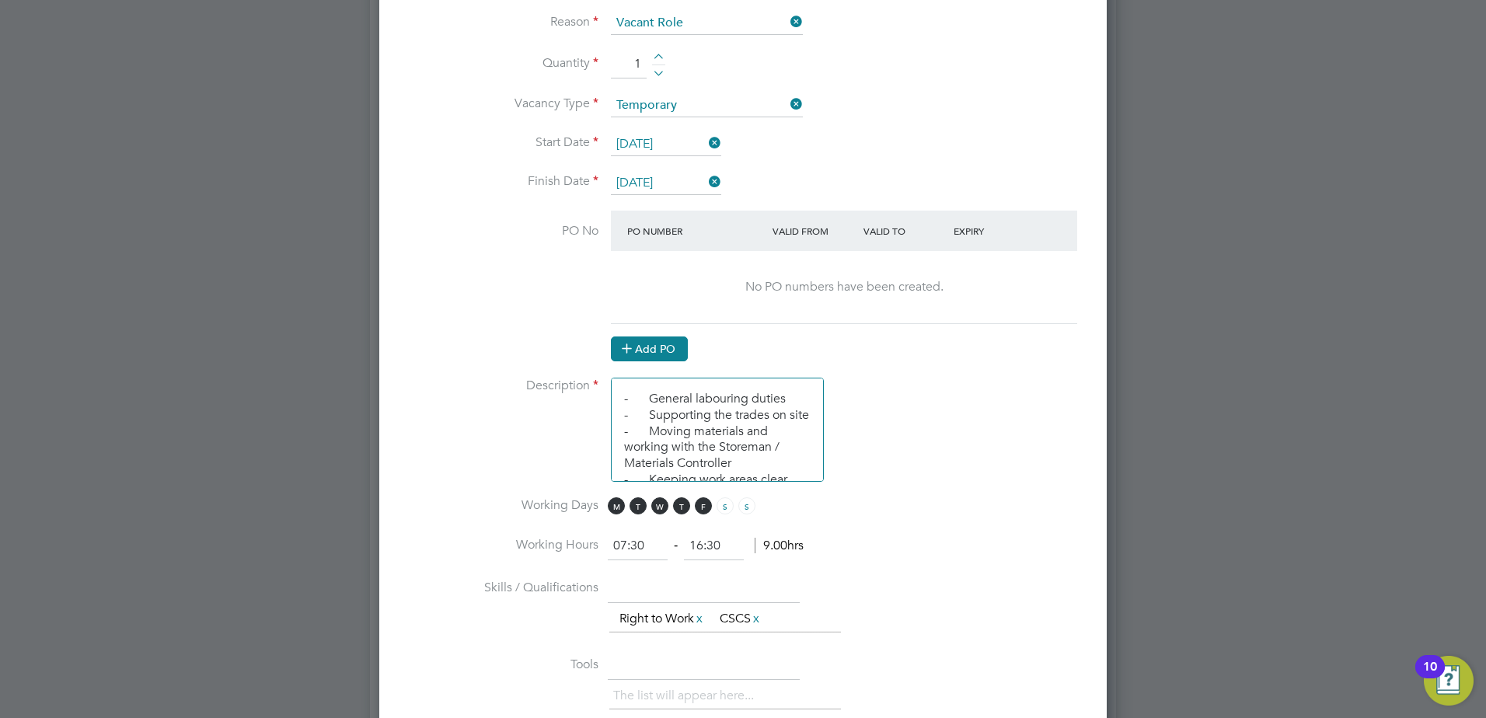
click at [650, 349] on button "Add PO" at bounding box center [649, 348] width 77 height 25
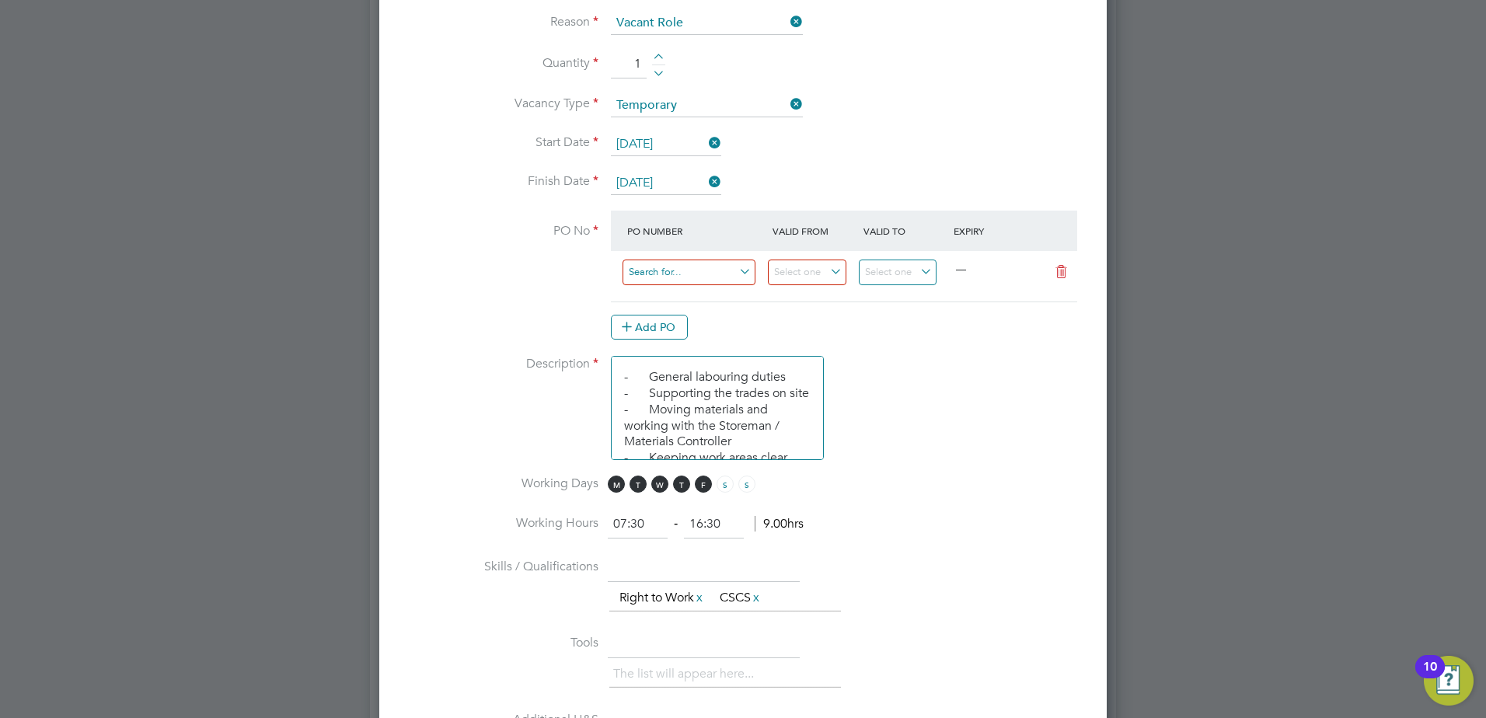
click at [660, 270] on input at bounding box center [688, 273] width 133 height 26
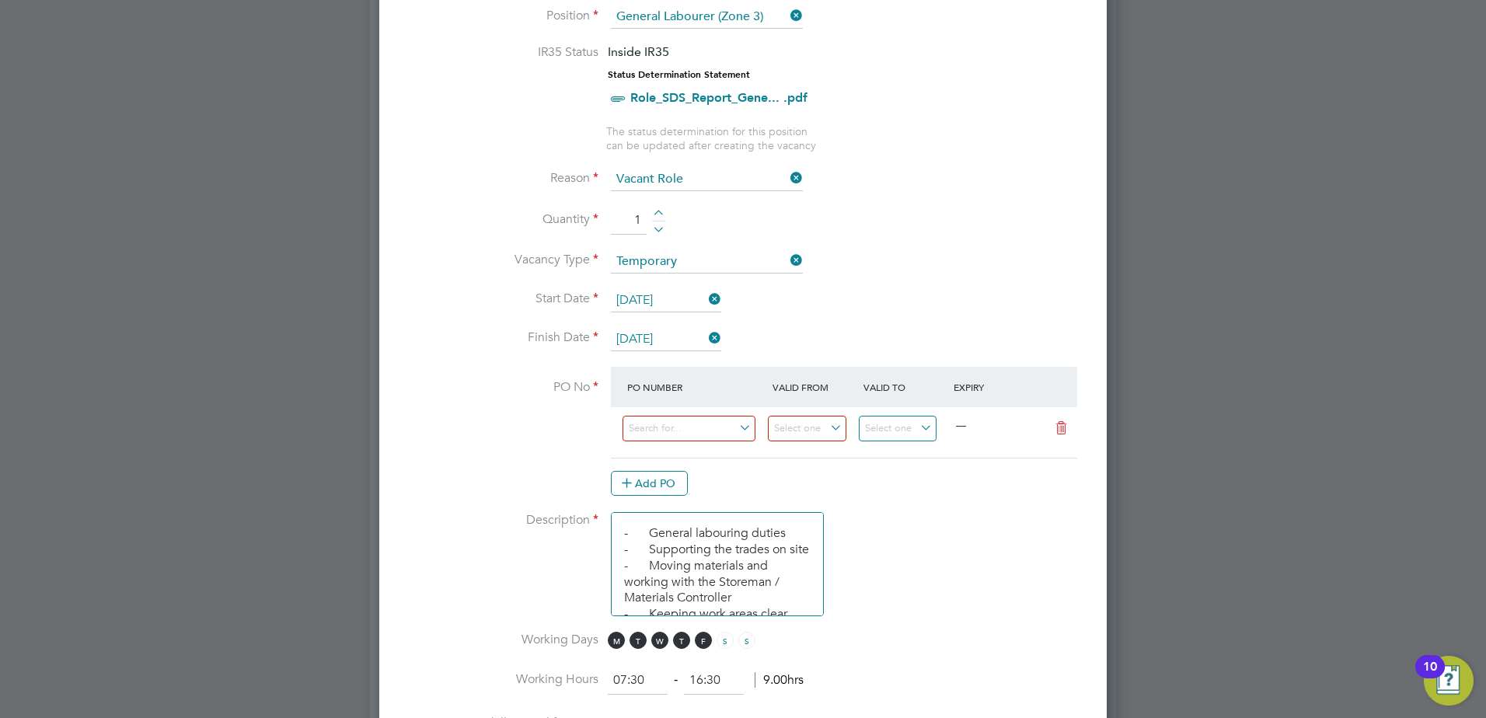
scroll to position [699, 0]
click at [662, 426] on input at bounding box center [688, 428] width 133 height 26
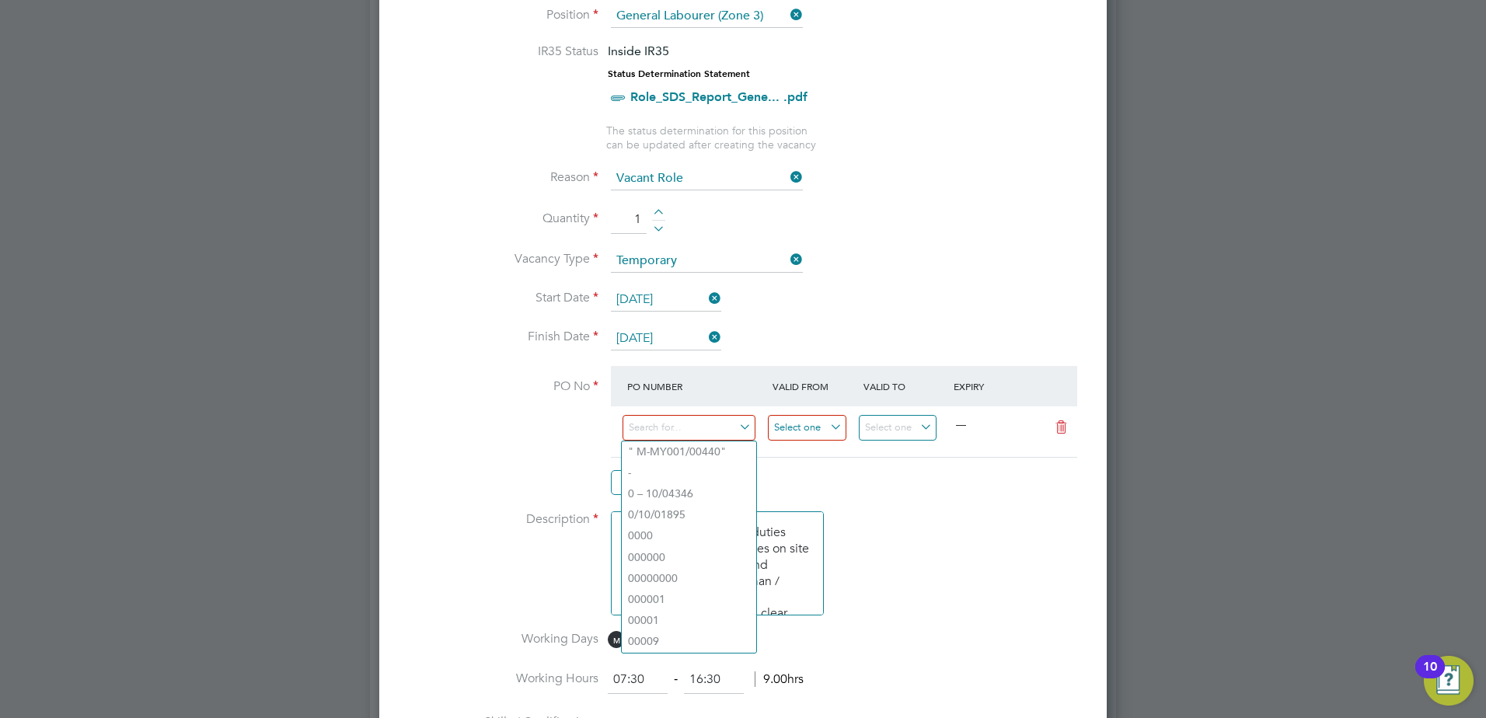
paste input "S-EMSR2/00015"
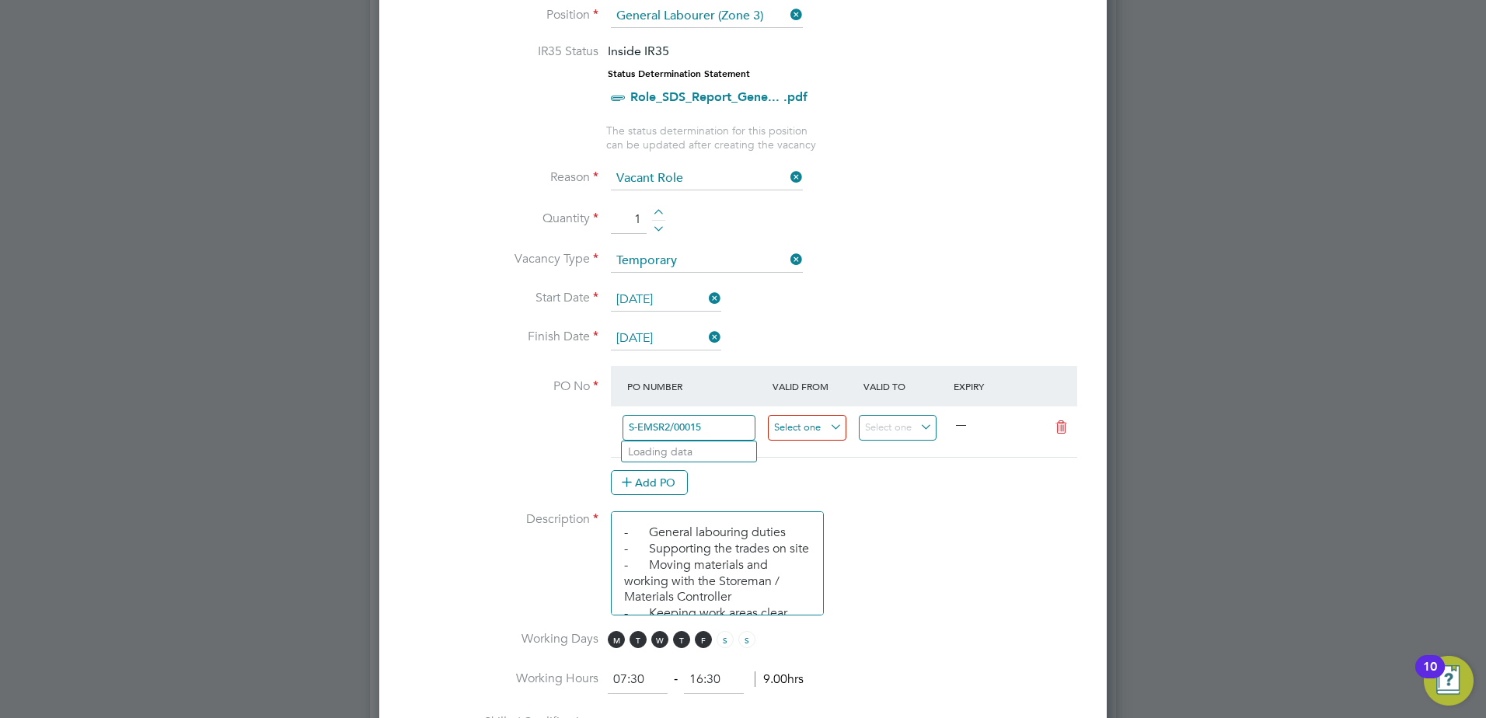
type input "S-EMSR2/00015"
click at [783, 423] on input at bounding box center [807, 428] width 78 height 26
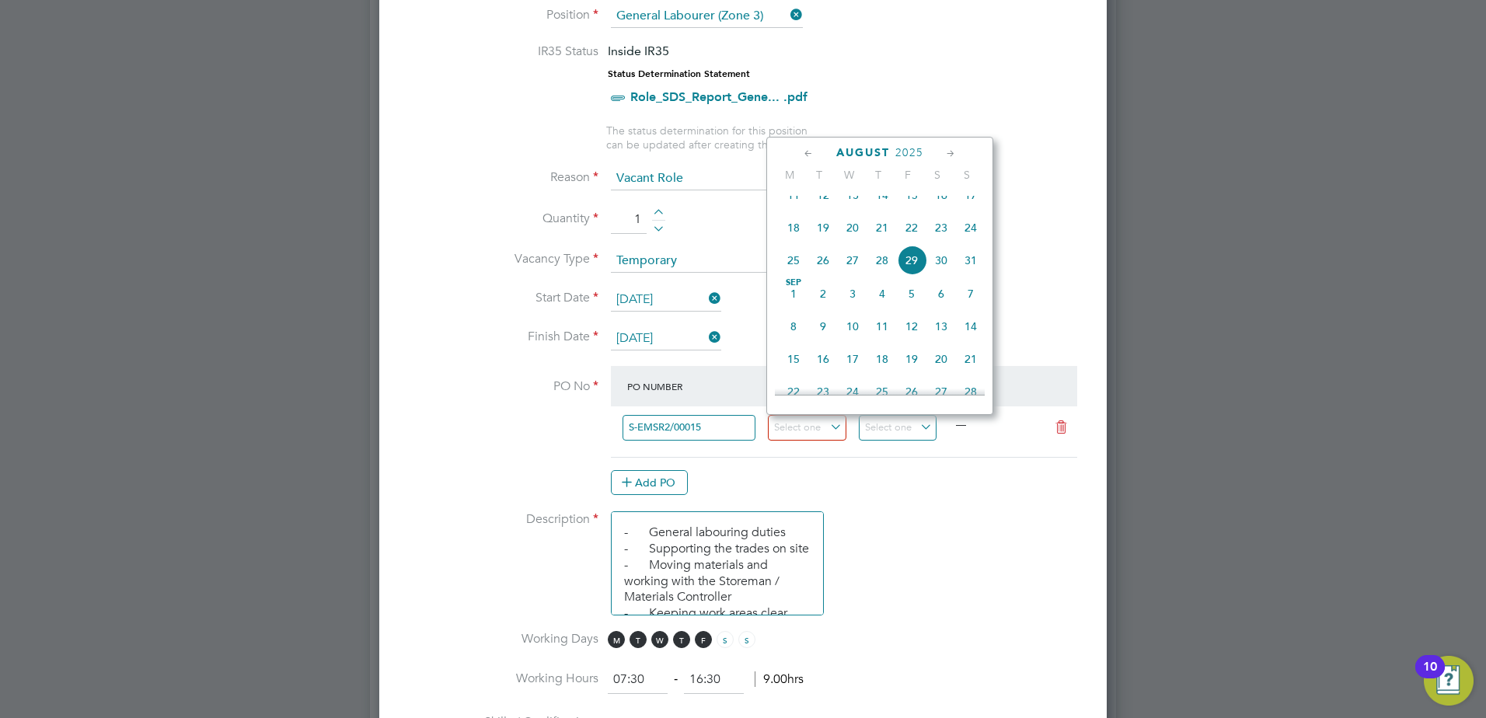
click at [818, 274] on span "26" at bounding box center [823, 261] width 30 height 30
type input "[DATE]"
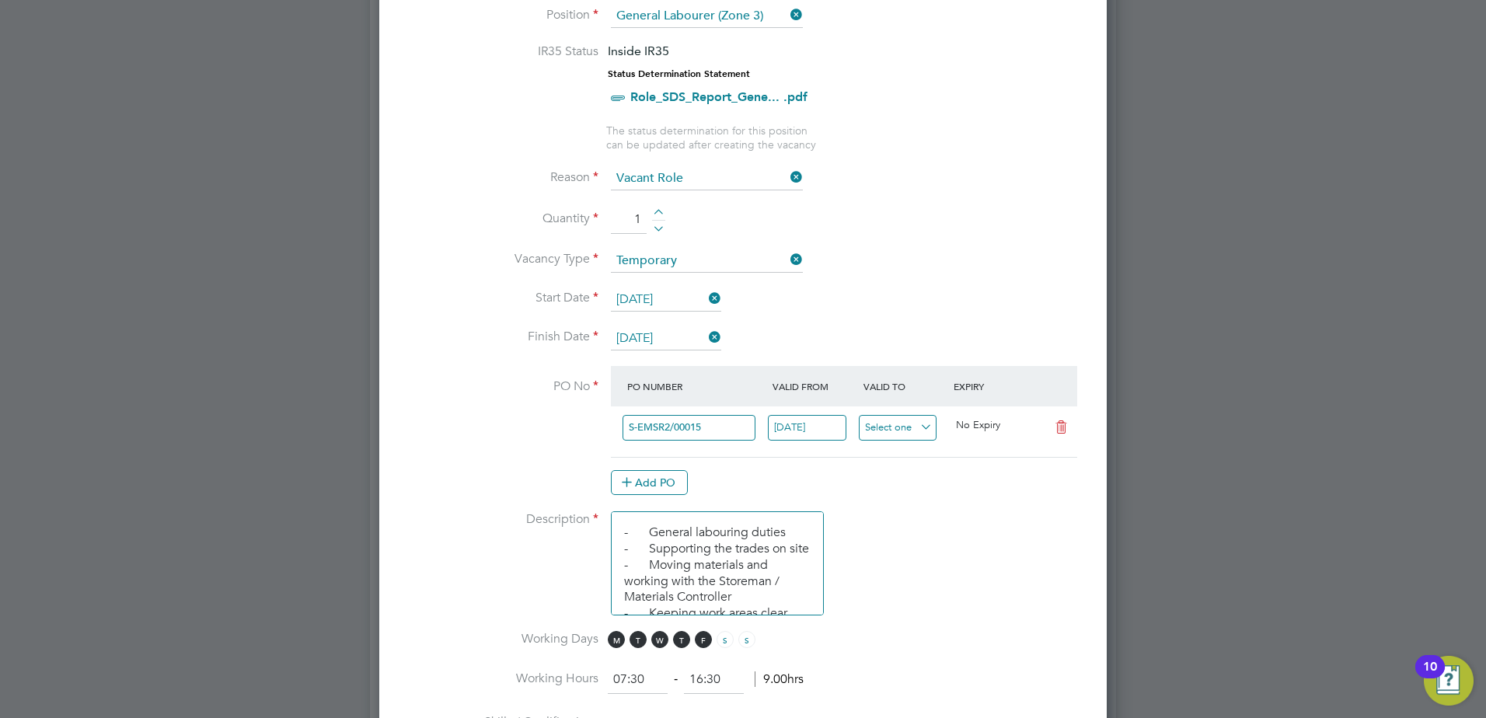
click at [887, 425] on input at bounding box center [898, 428] width 78 height 26
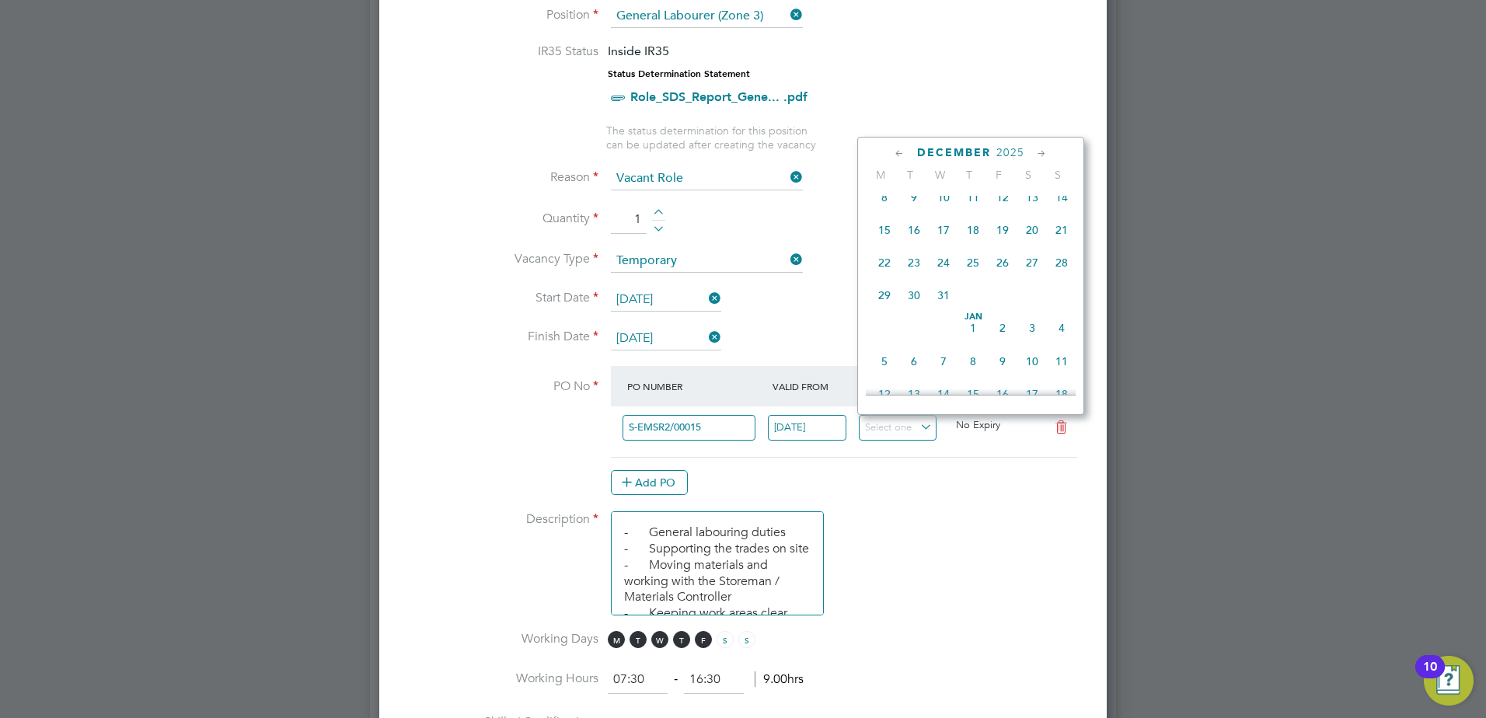
scroll to position [1227, 0]
click at [941, 309] on span "31" at bounding box center [944, 295] width 30 height 30
type input "[DATE]"
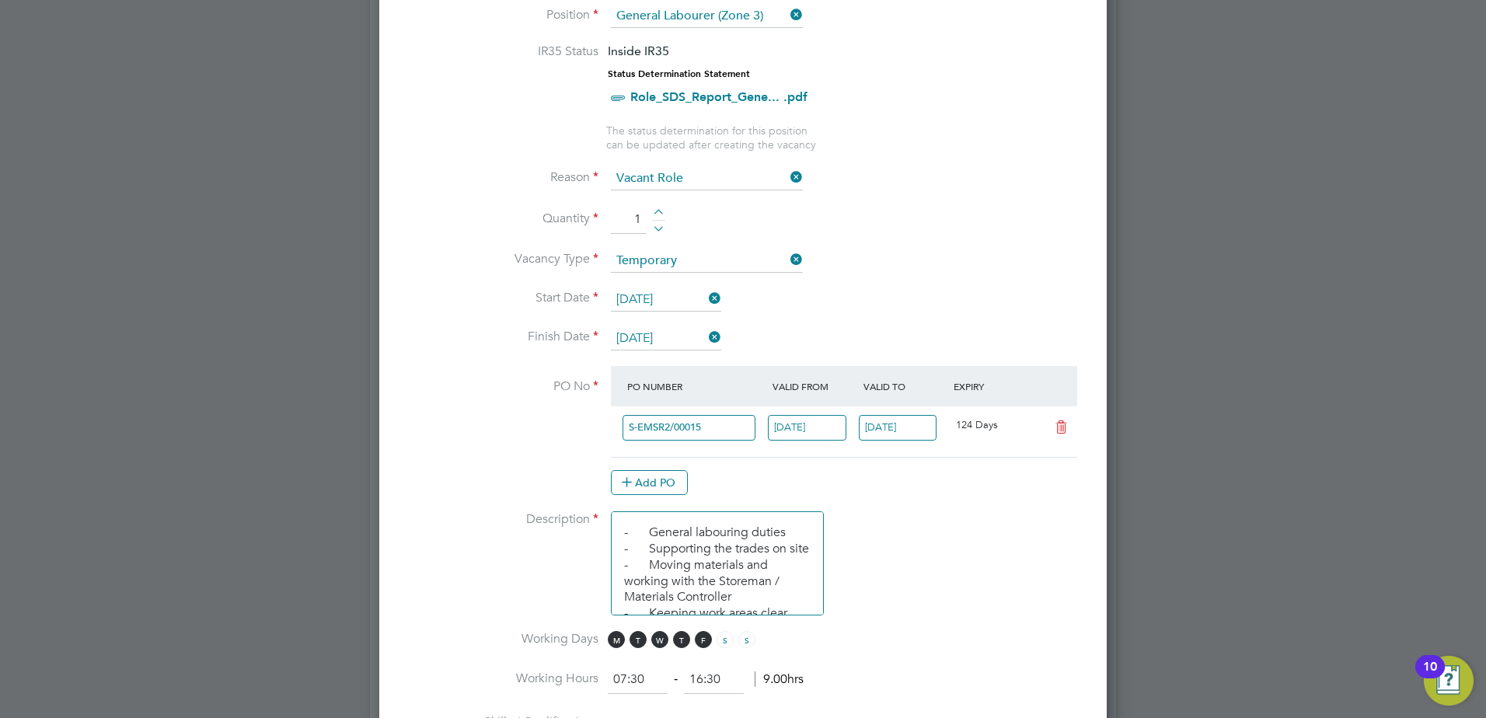
click at [898, 546] on li "Description - General labouring duties - Supporting the trades on site - Moving…" at bounding box center [743, 571] width 678 height 120
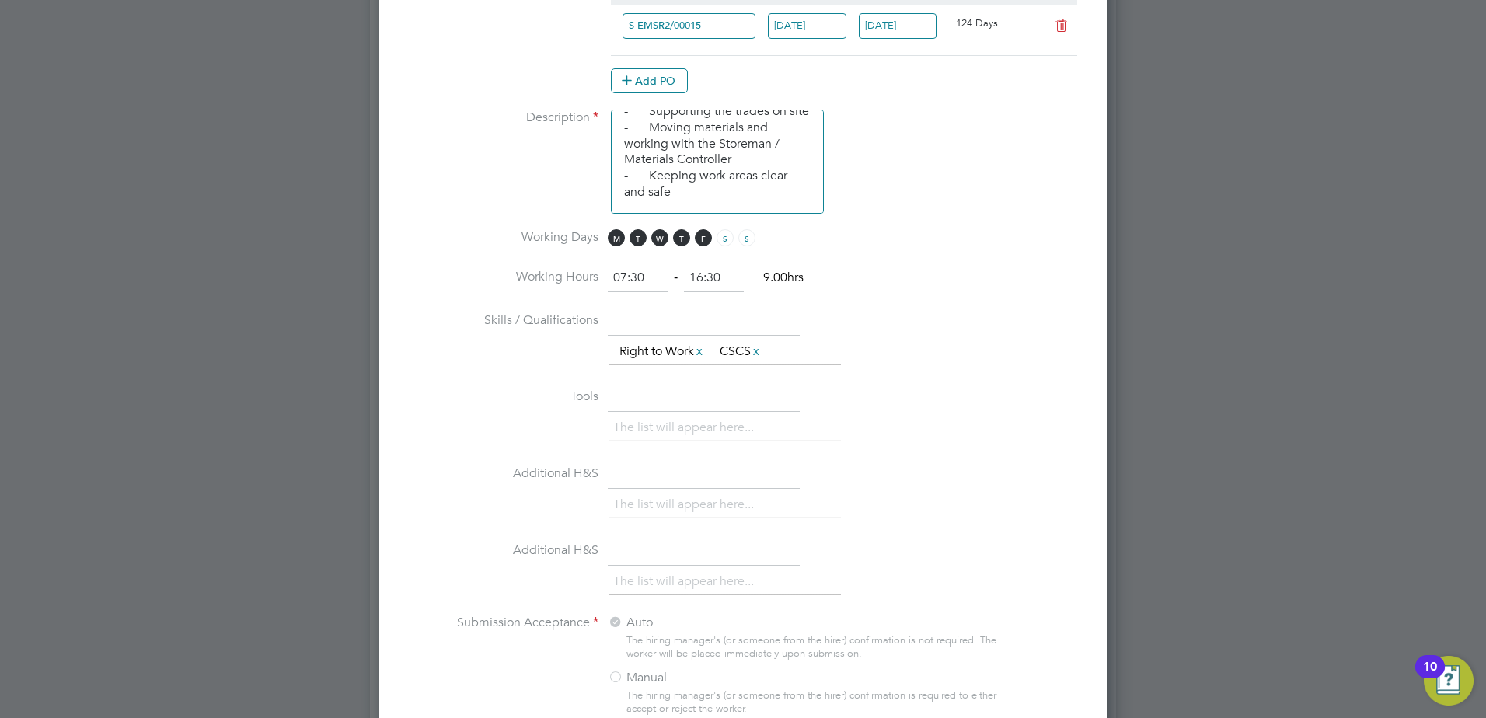
scroll to position [1693, 0]
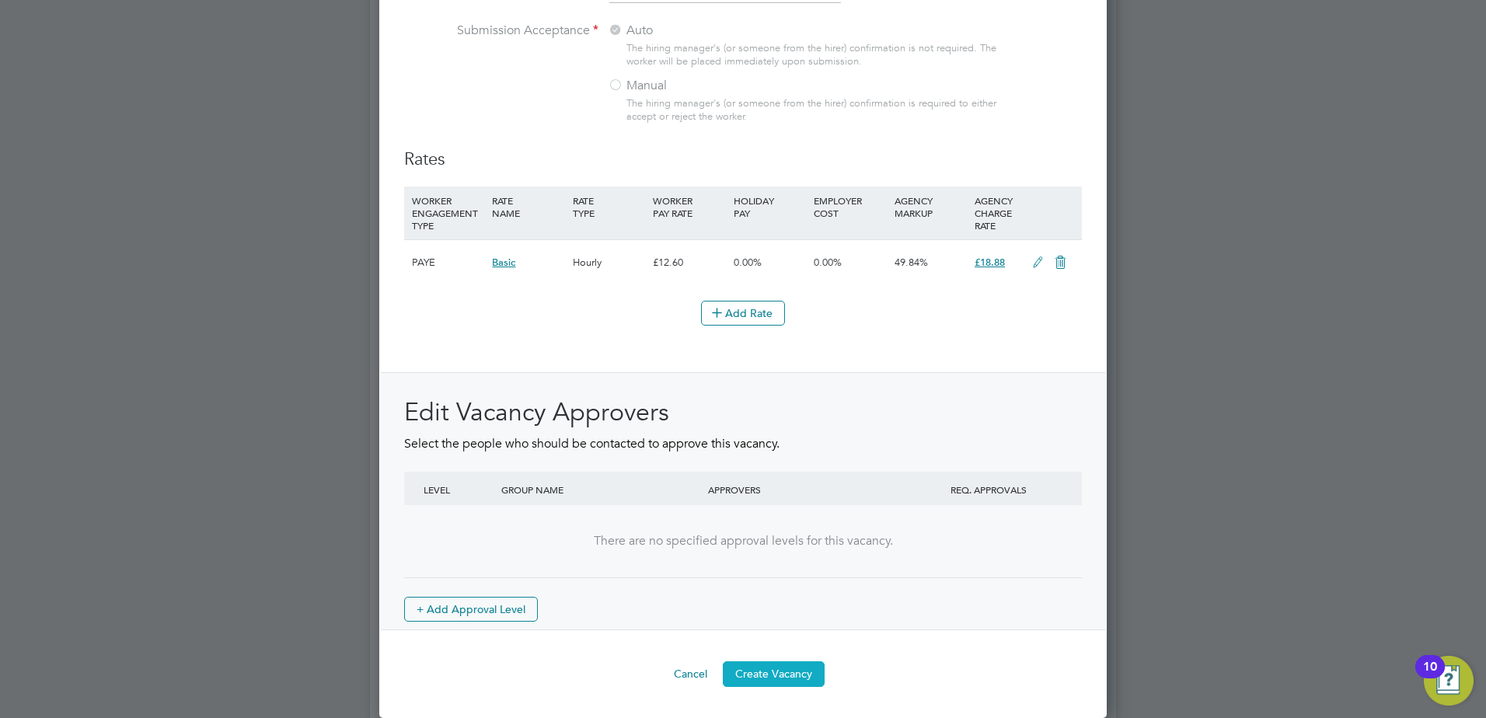
click at [760, 672] on button "Create Vacancy" at bounding box center [774, 673] width 102 height 25
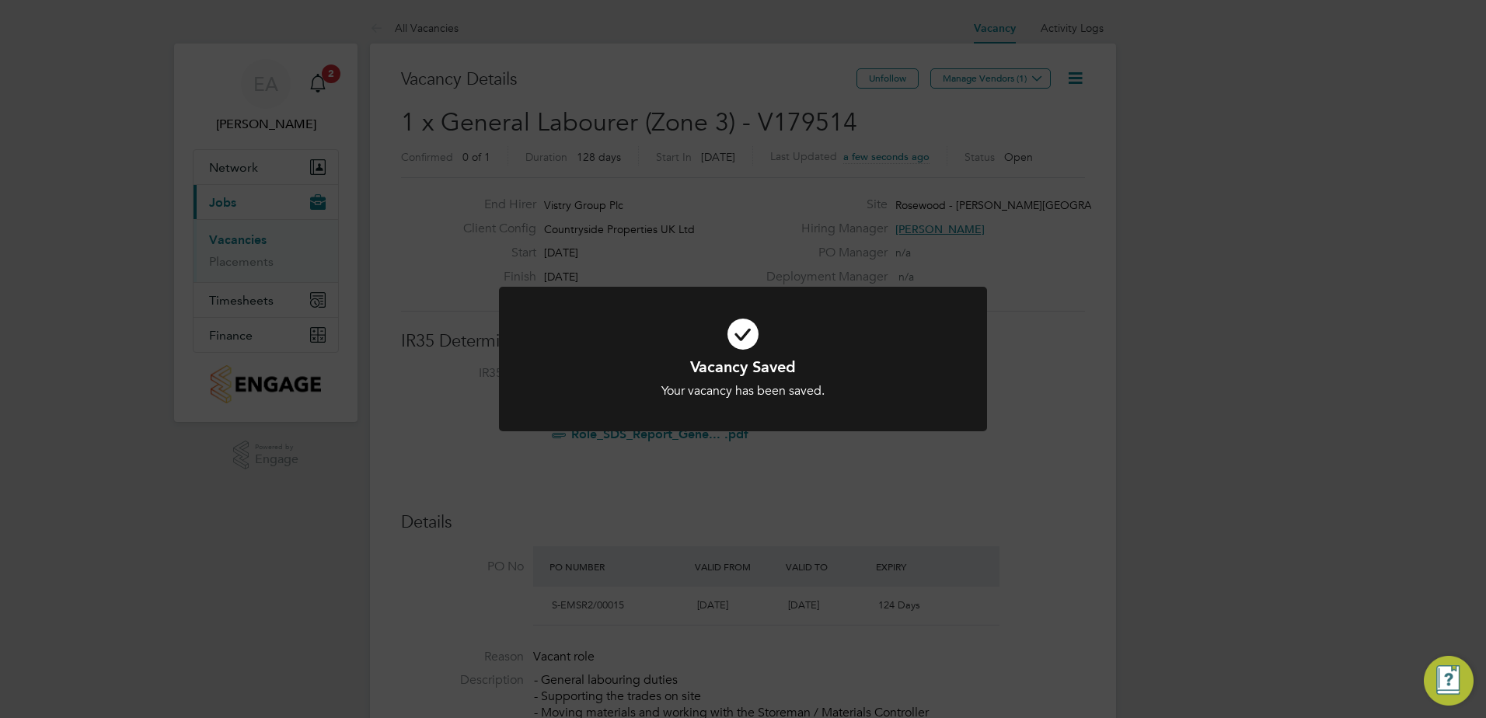
scroll to position [8, 8]
click at [1267, 177] on div "Vacancy Saved Your vacancy has been saved. Cancel Okay" at bounding box center [743, 359] width 1486 height 718
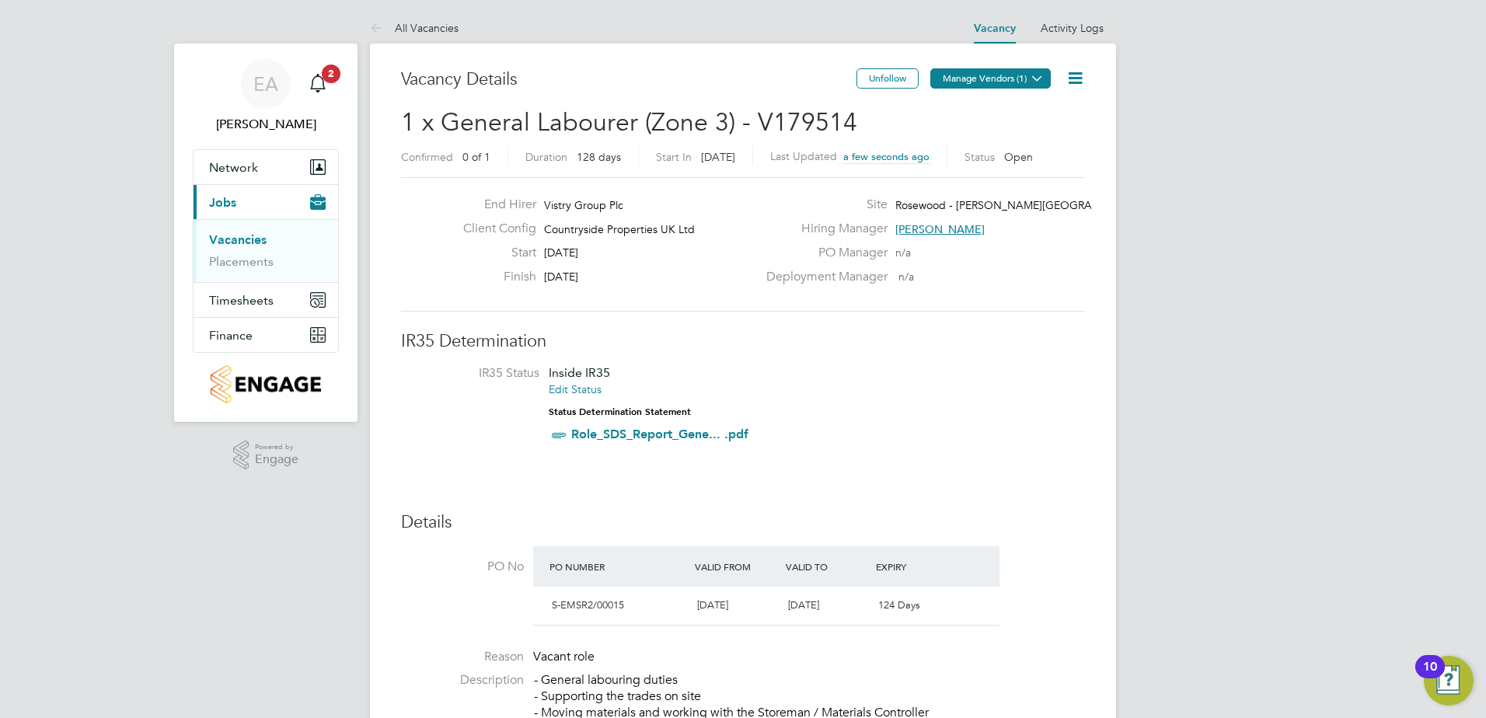
click at [1016, 81] on button "Manage Vendors (1)" at bounding box center [990, 78] width 120 height 20
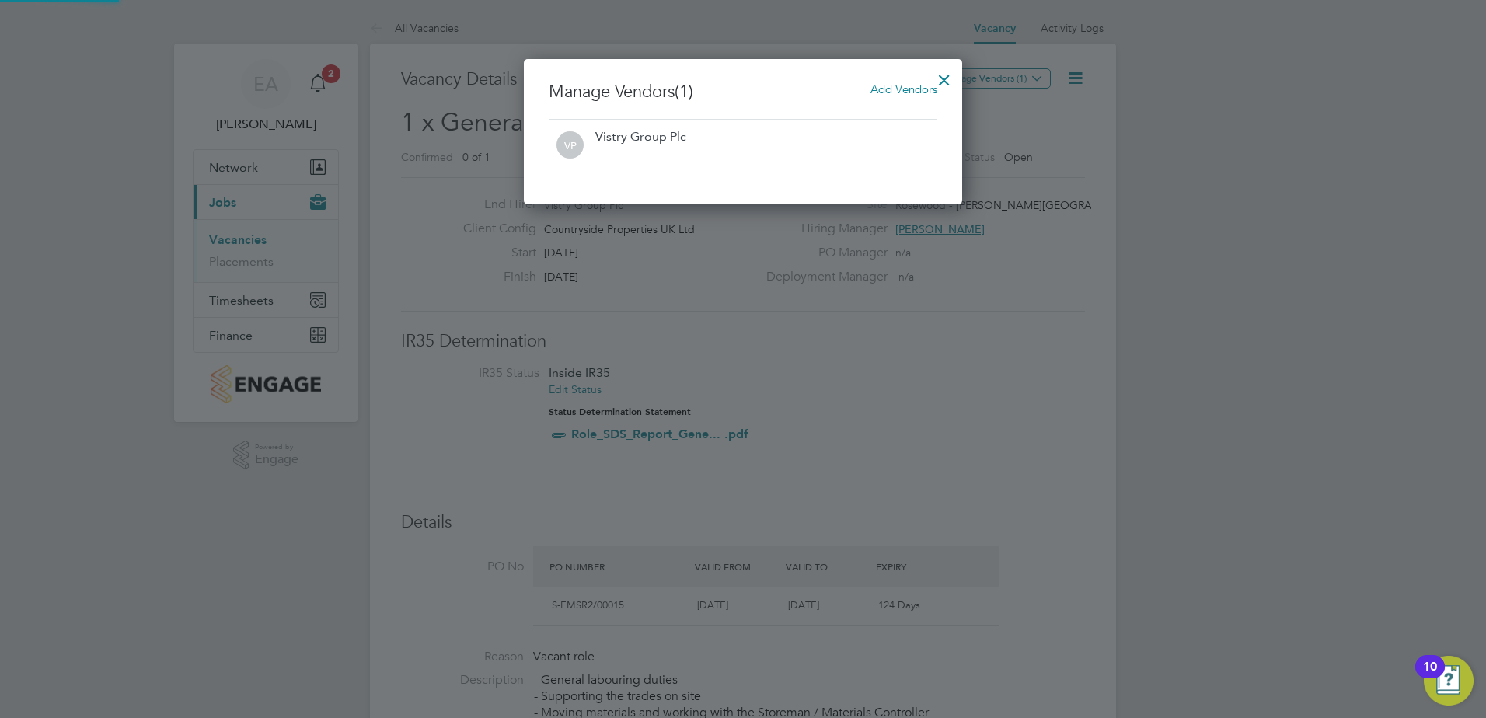
scroll to position [145, 439]
click at [897, 89] on span "Add Vendors" at bounding box center [903, 89] width 67 height 15
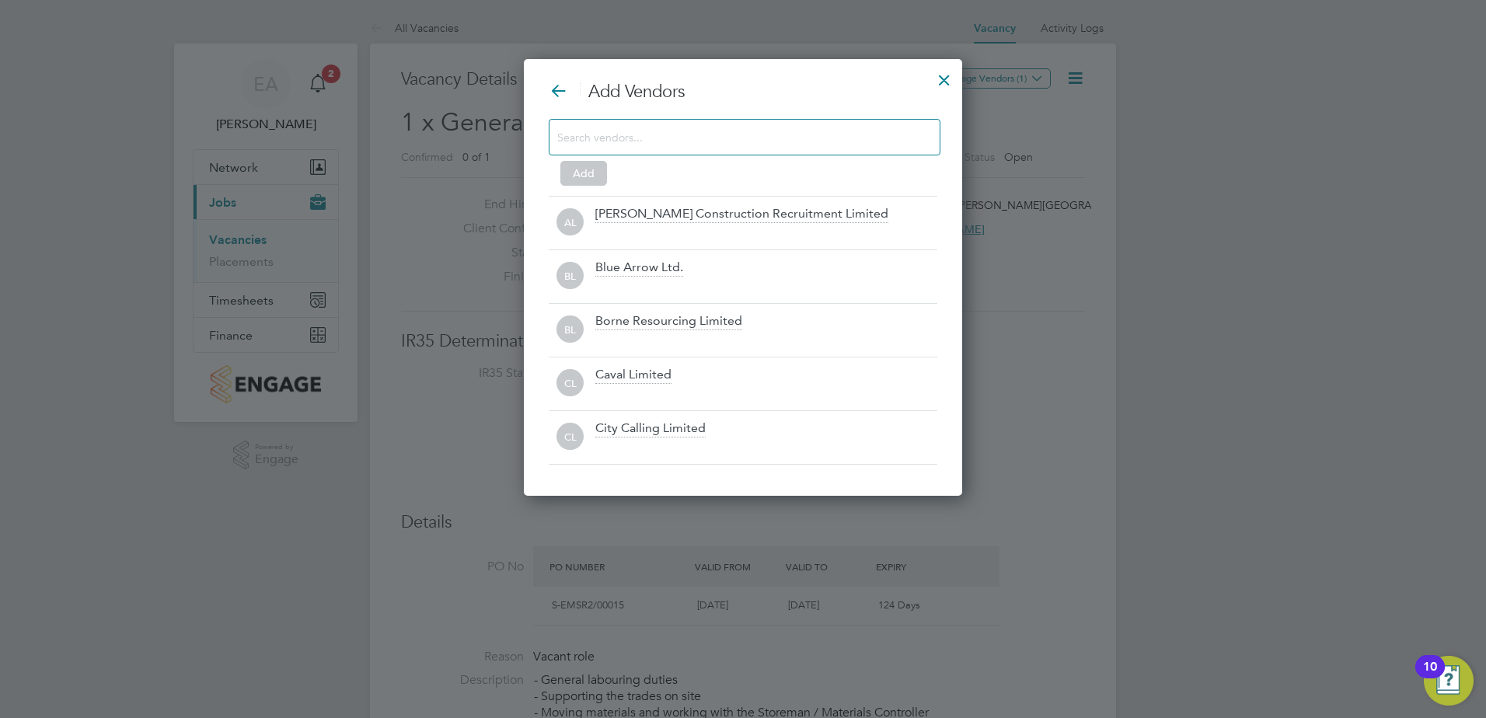
scroll to position [438, 439]
click at [624, 132] on input at bounding box center [732, 137] width 350 height 20
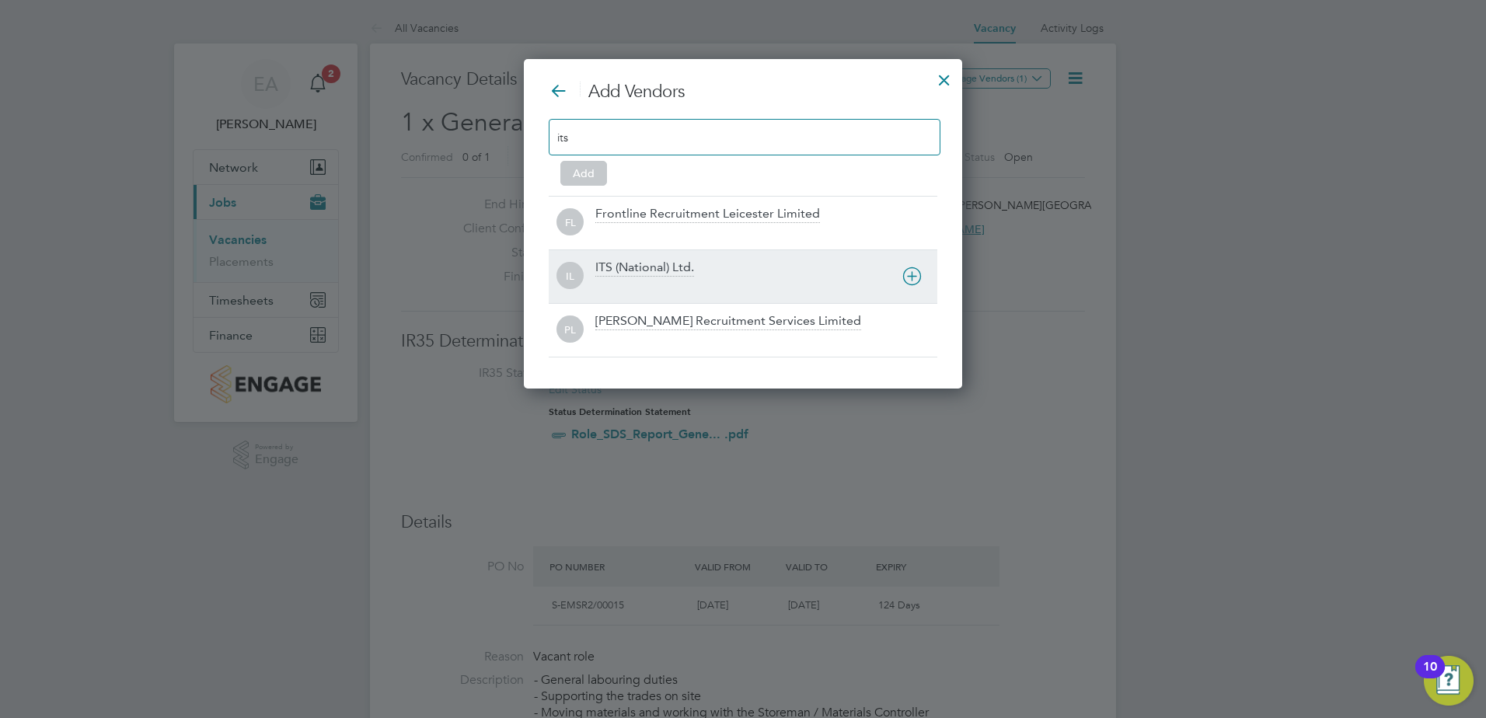
type input "its"
click at [650, 270] on div "ITS (National) Ltd." at bounding box center [644, 268] width 99 height 17
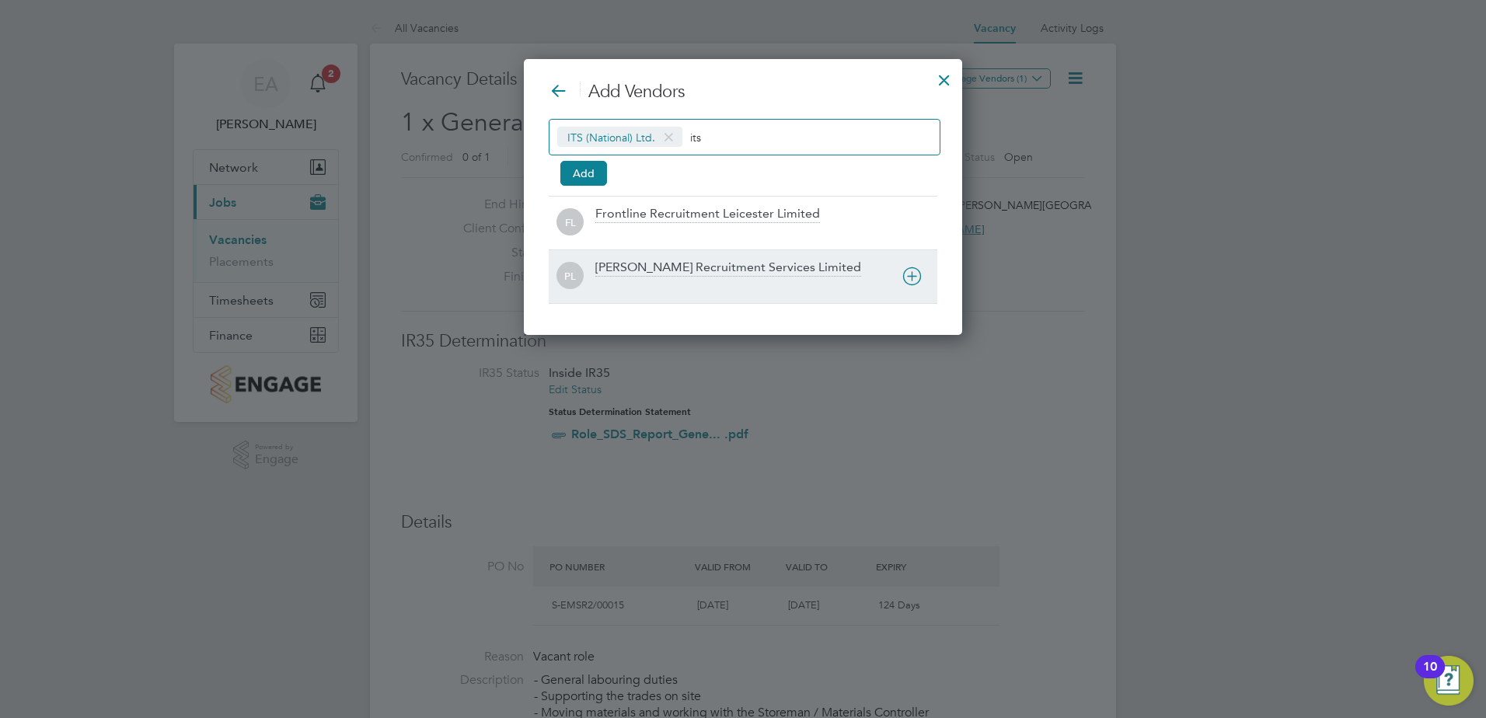
scroll to position [277, 439]
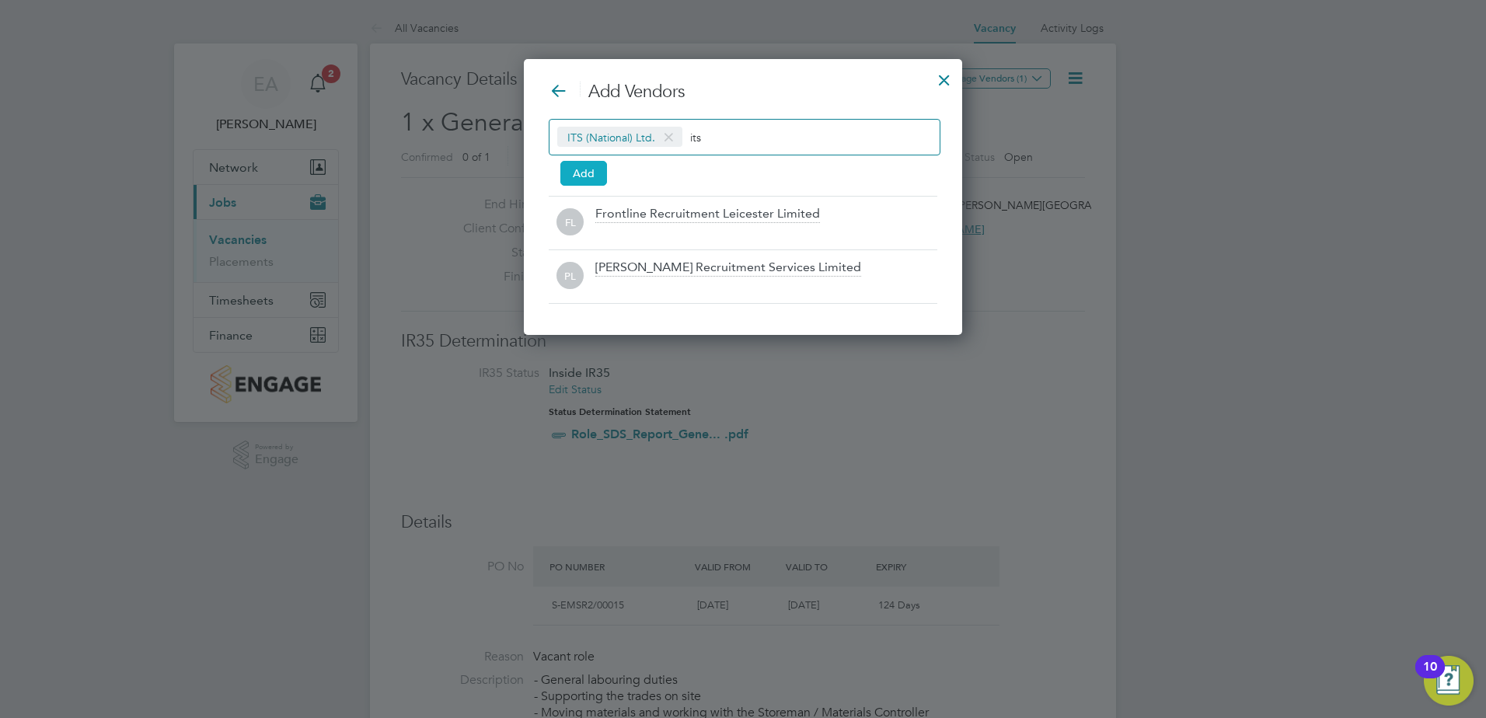
click at [583, 174] on button "Add" at bounding box center [583, 173] width 47 height 25
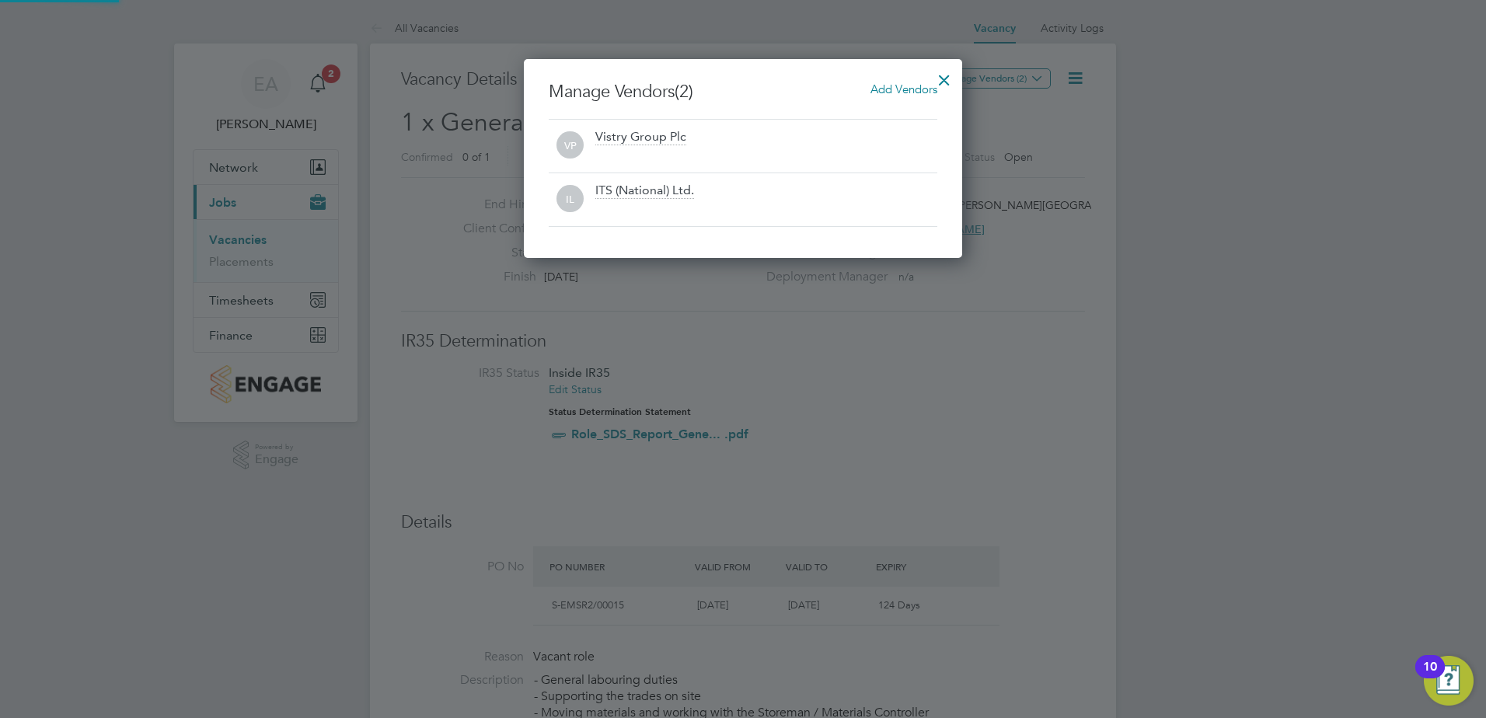
scroll to position [199, 439]
click at [943, 76] on div at bounding box center [944, 76] width 28 height 28
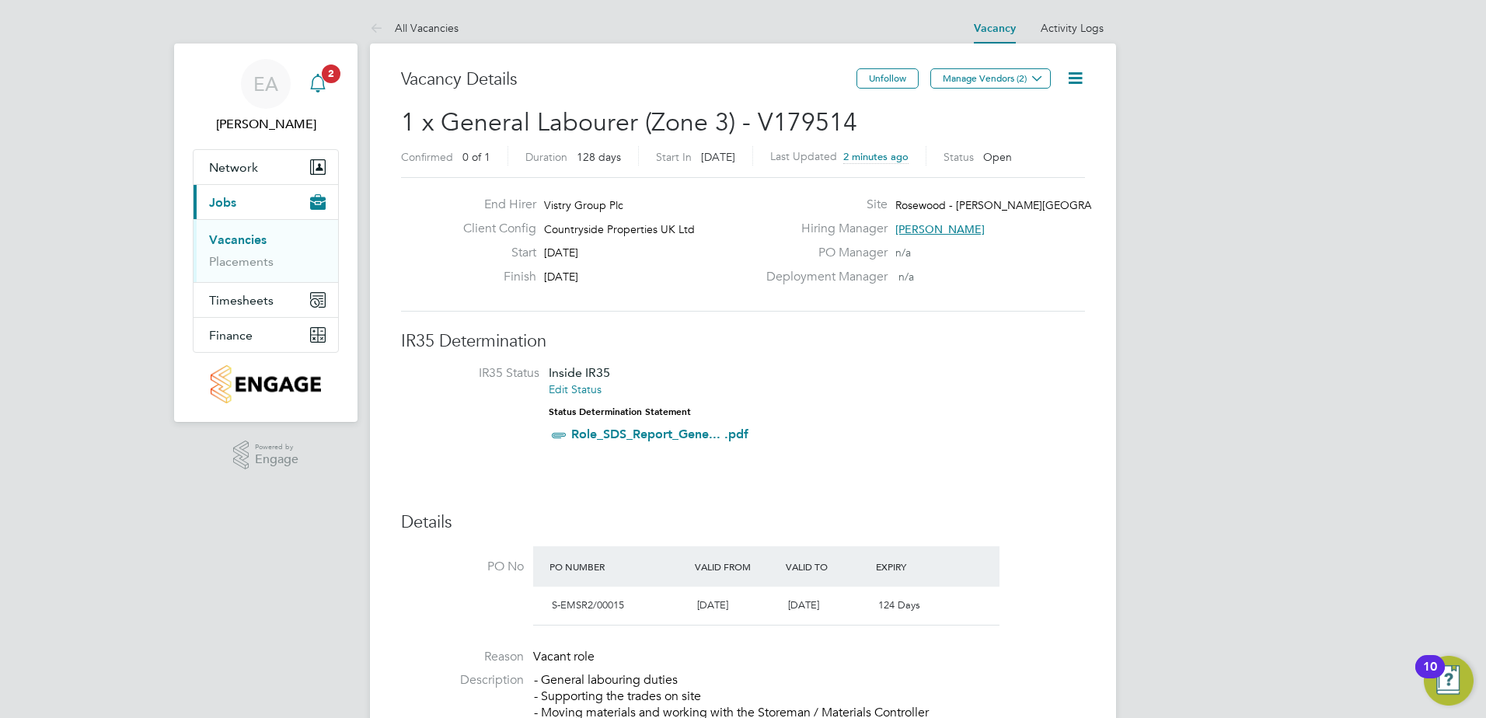
click at [309, 81] on icon "Main navigation" at bounding box center [318, 83] width 19 height 19
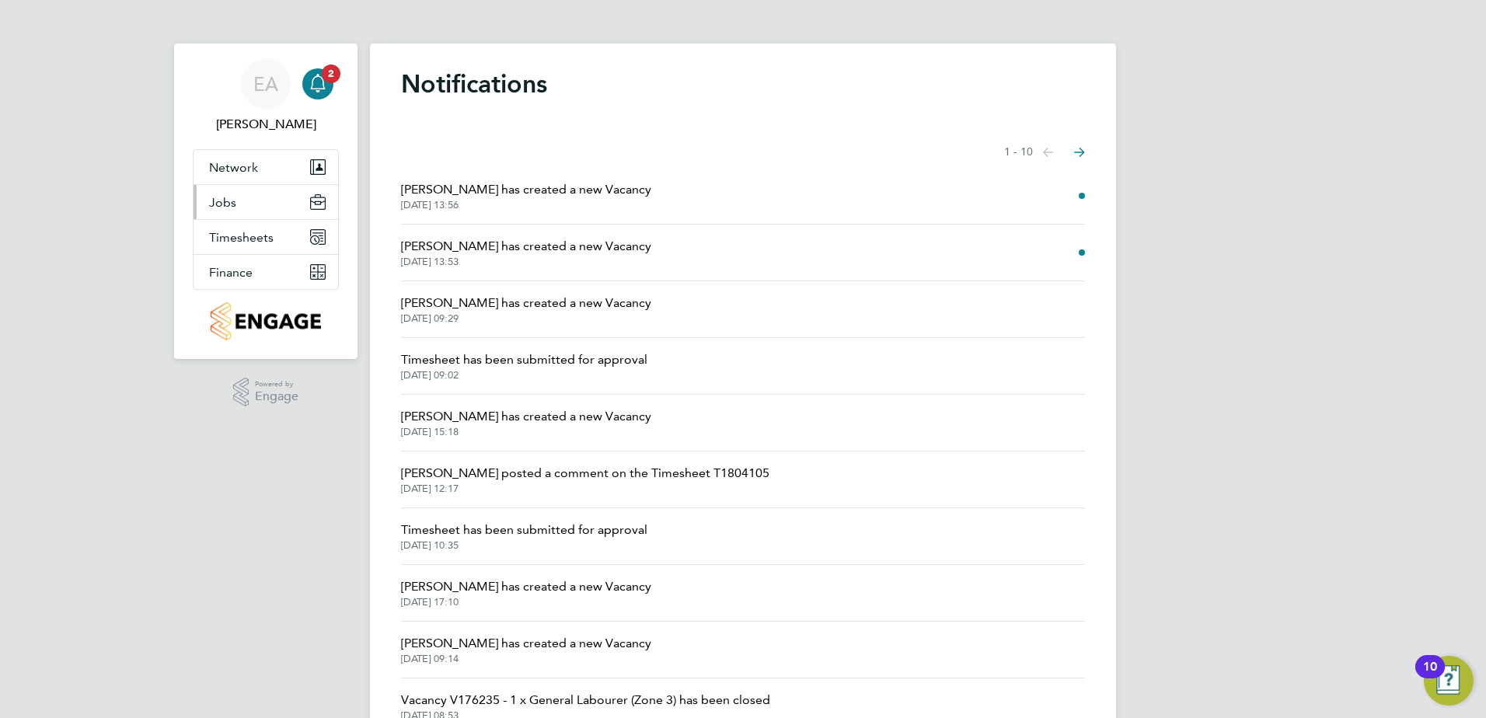
click at [247, 204] on button "Jobs" at bounding box center [265, 202] width 145 height 34
